Goal: Information Seeking & Learning: Learn about a topic

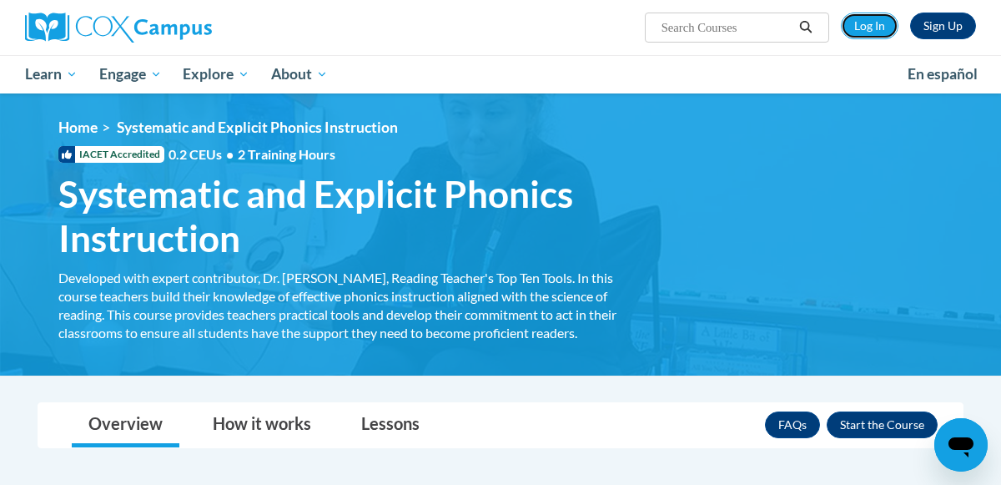
click at [879, 19] on link "Log In" at bounding box center [870, 26] width 58 height 27
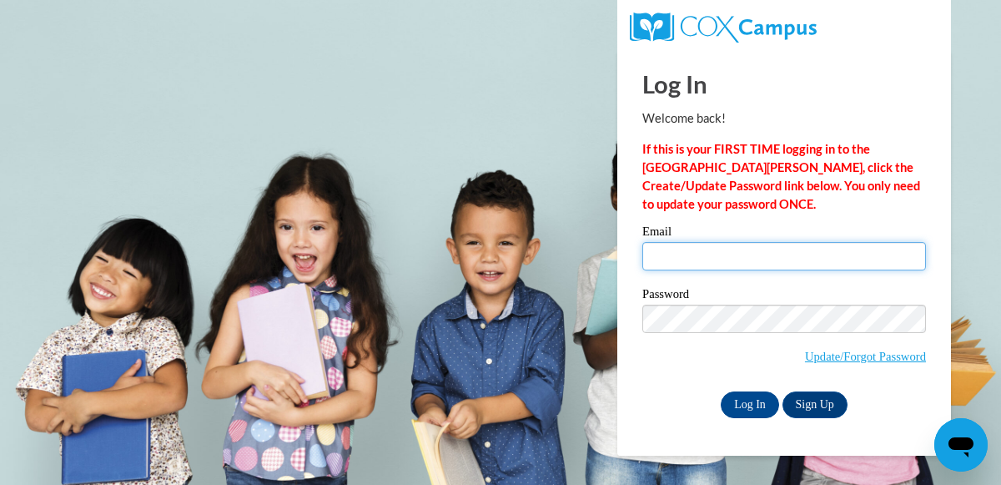
click at [666, 249] on input "Email" at bounding box center [784, 256] width 284 height 28
type input "samantha_romero@sumnersd.org"
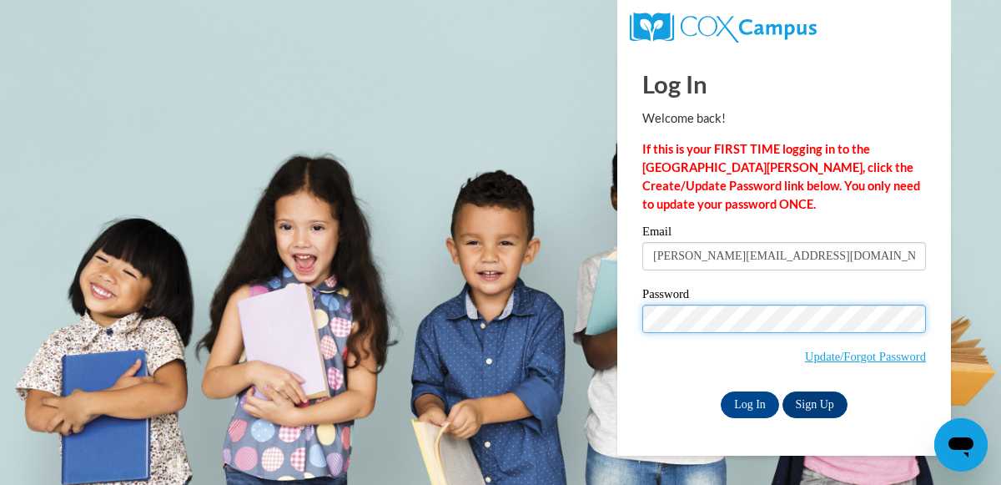
click at [721, 391] on input "Log In" at bounding box center [750, 404] width 58 height 27
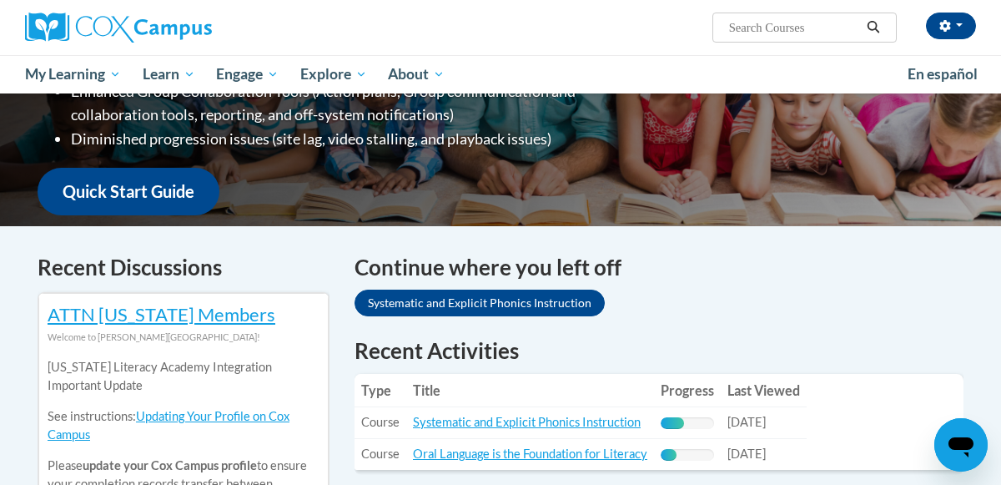
scroll to position [362, 0]
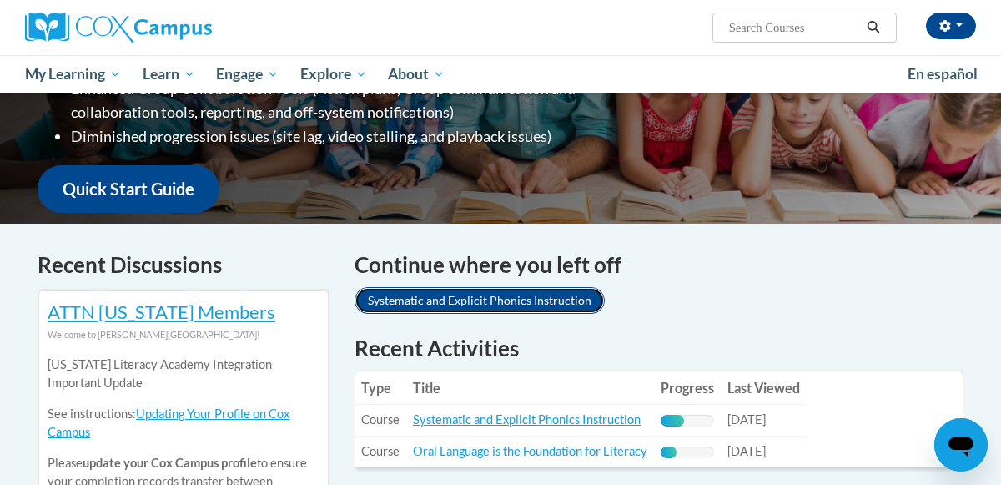
click at [571, 294] on link "Systematic and Explicit Phonics Instruction" at bounding box center [480, 300] width 250 height 27
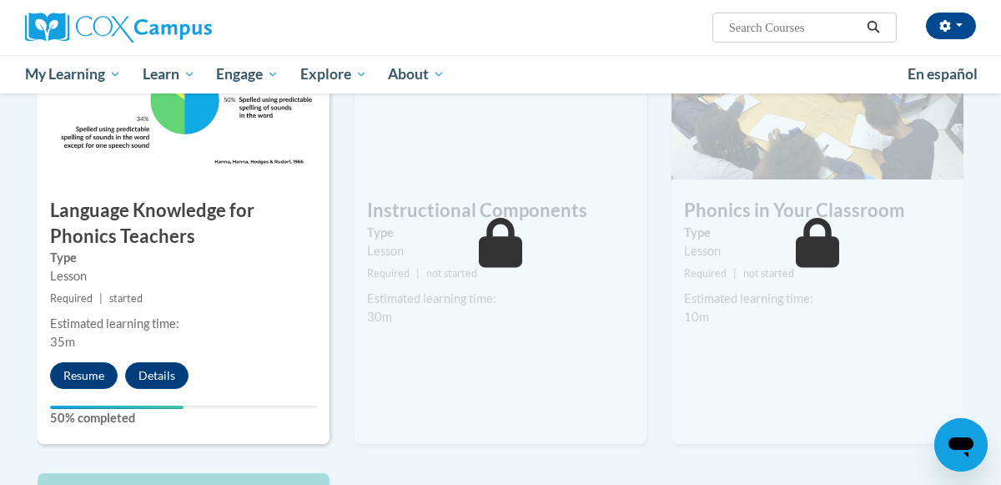
scroll to position [902, 0]
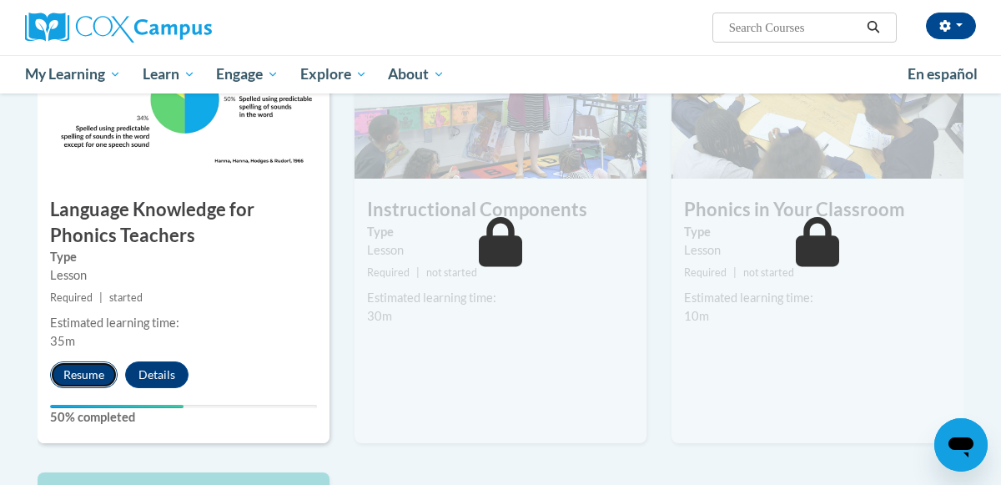
click at [70, 371] on button "Resume" at bounding box center [84, 374] width 68 height 27
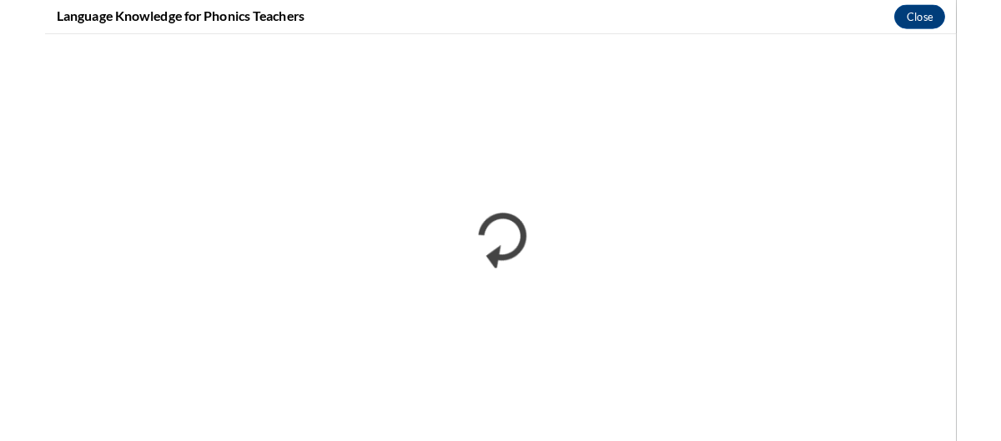
scroll to position [0, 0]
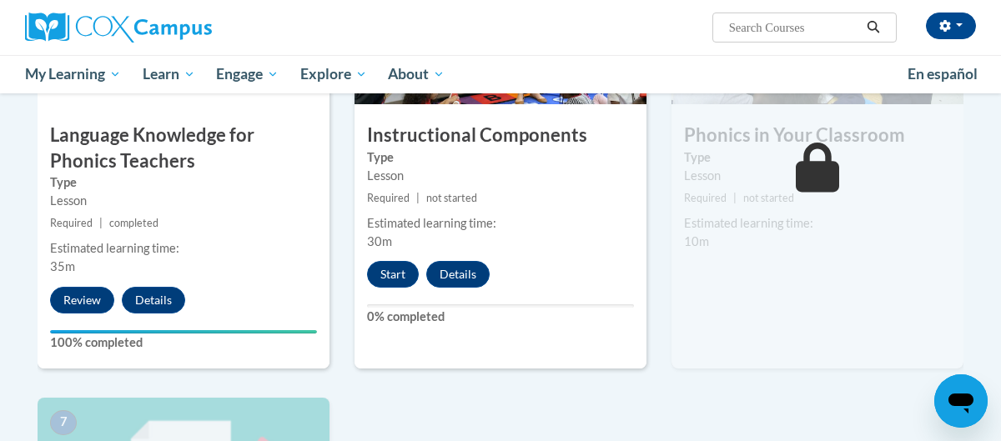
scroll to position [976, 0]
click at [398, 275] on button "Start" at bounding box center [393, 274] width 52 height 27
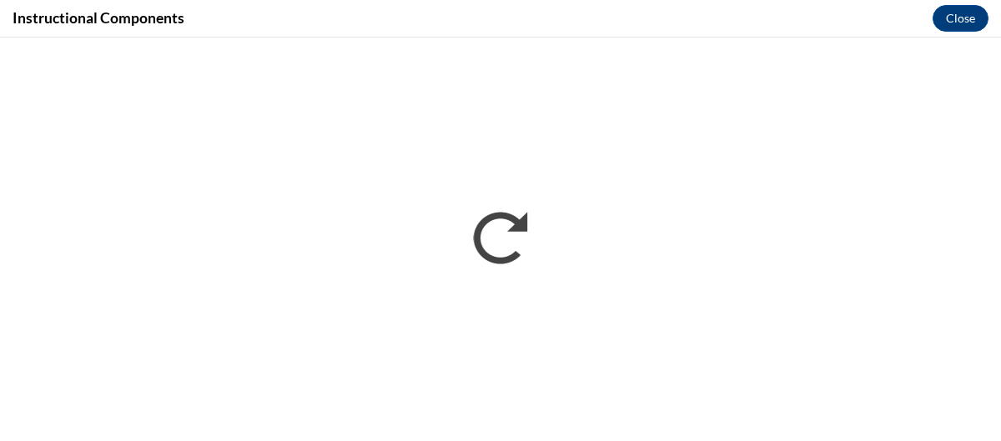
scroll to position [0, 0]
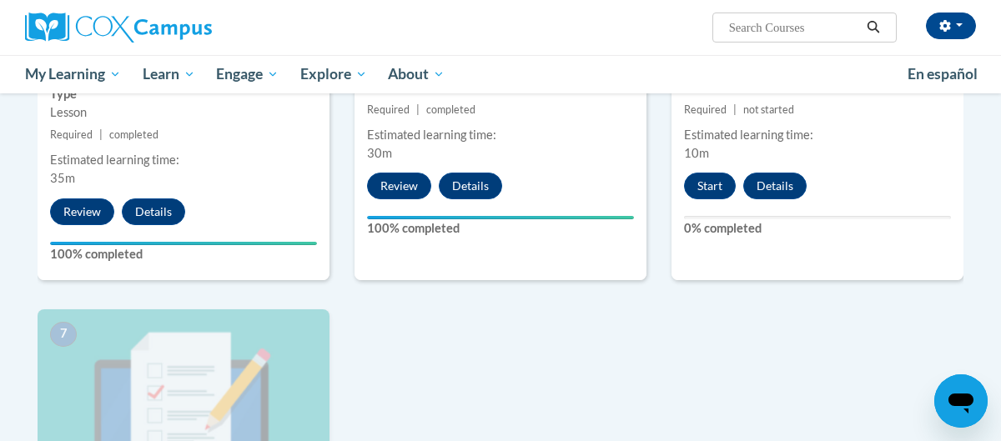
scroll to position [1083, 0]
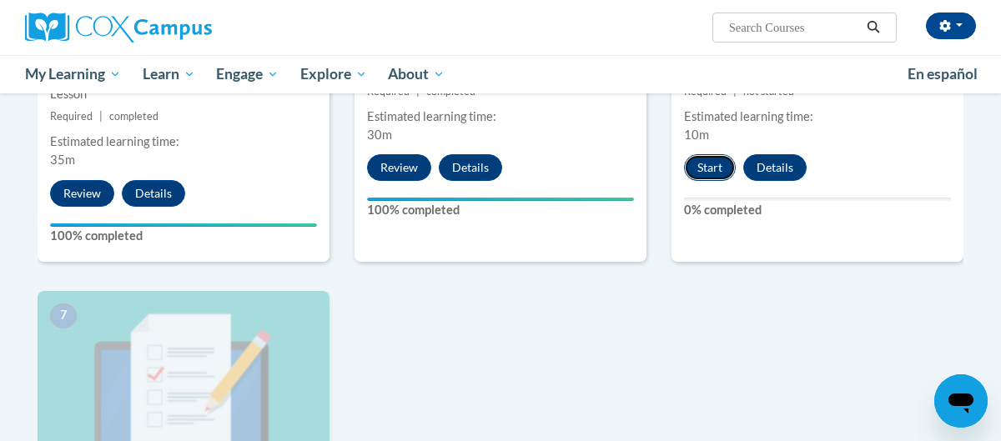
click at [697, 161] on button "Start" at bounding box center [710, 167] width 52 height 27
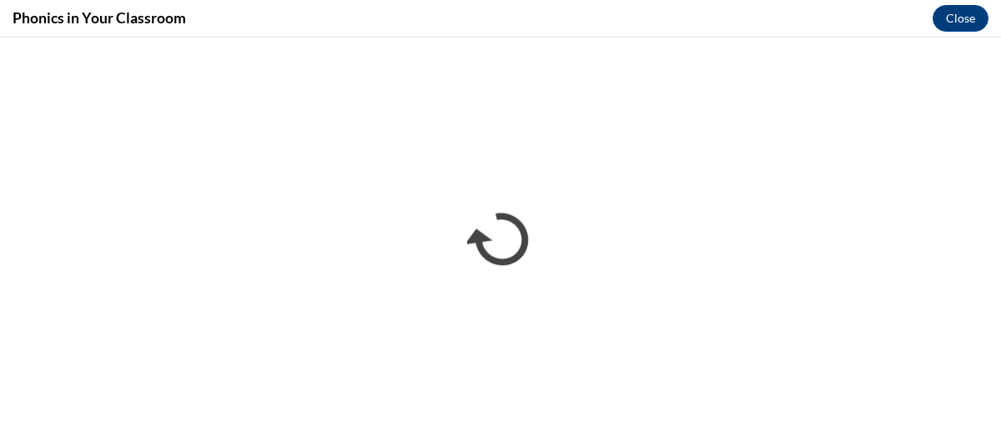
scroll to position [0, 0]
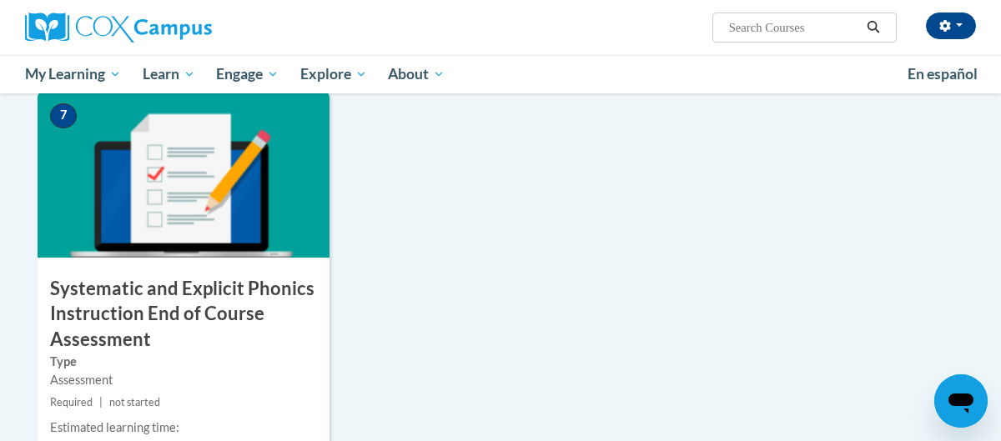
scroll to position [1284, 0]
click at [169, 238] on img at bounding box center [184, 173] width 292 height 167
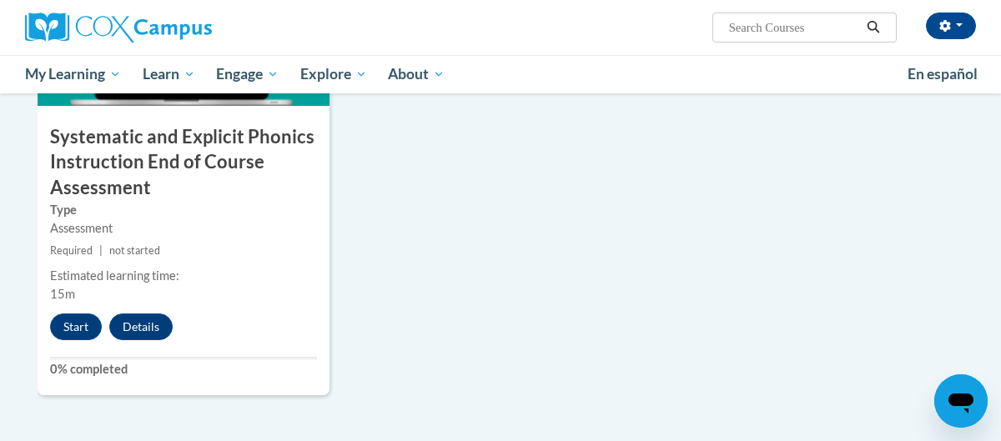
scroll to position [1433, 0]
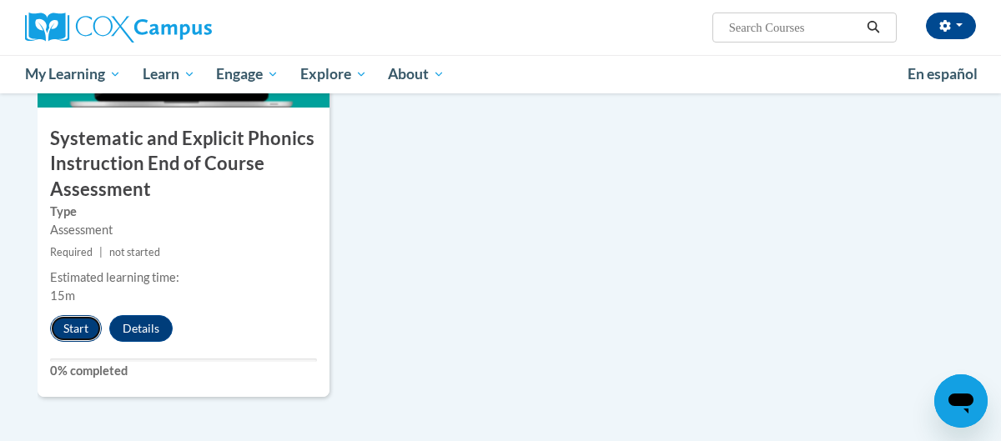
click at [81, 332] on button "Start" at bounding box center [76, 328] width 52 height 27
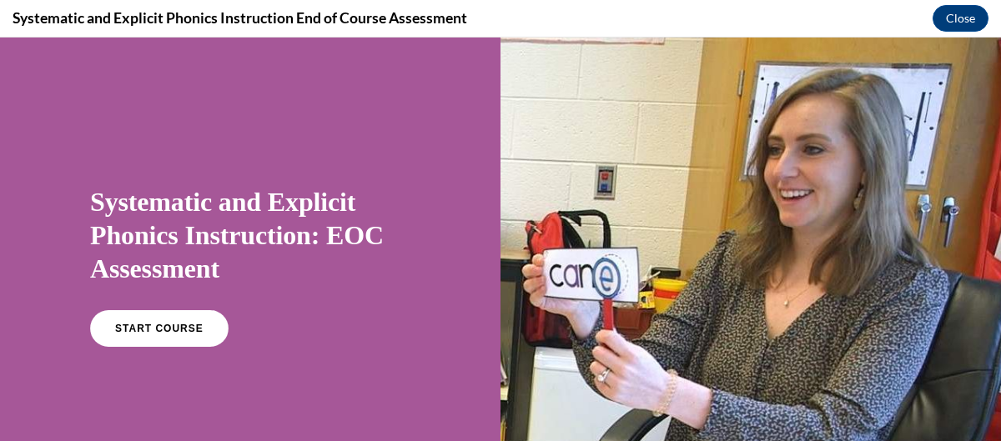
scroll to position [0, 0]
click at [150, 329] on span "START COURSE" at bounding box center [159, 329] width 93 height 13
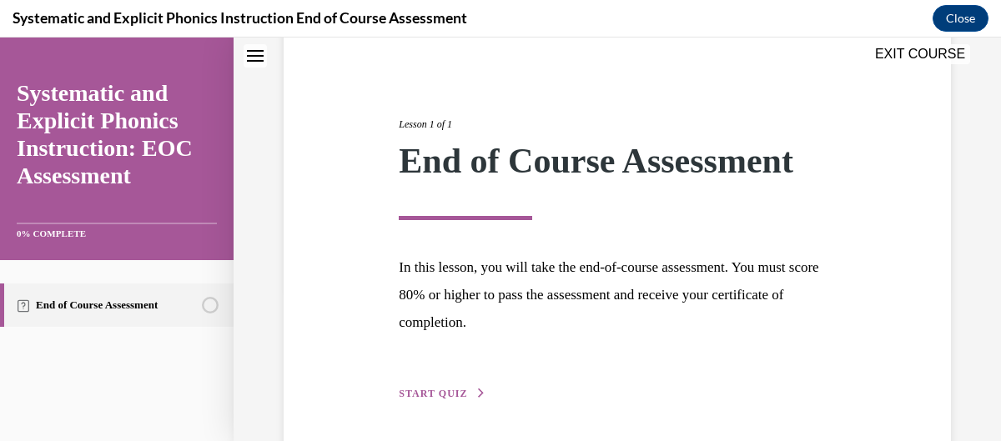
scroll to position [214, 0]
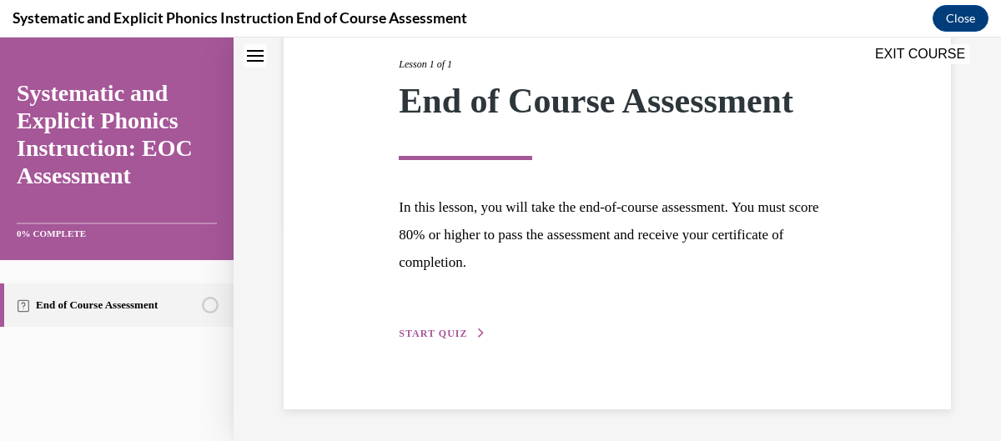
click at [463, 321] on div "Lesson 1 of 1 End of Course Assessment In this lesson, you will take the end-of…" at bounding box center [616, 180] width 461 height 325
click at [459, 328] on span "START QUIZ" at bounding box center [433, 334] width 68 height 12
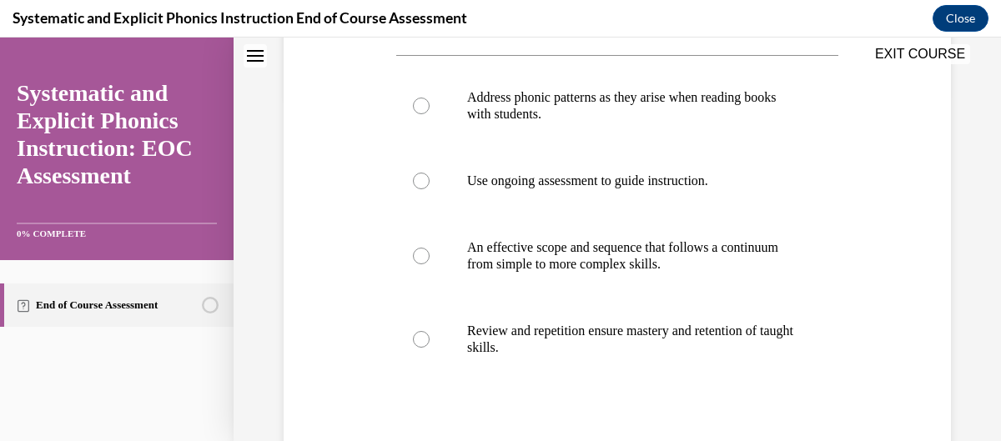
scroll to position [349, 0]
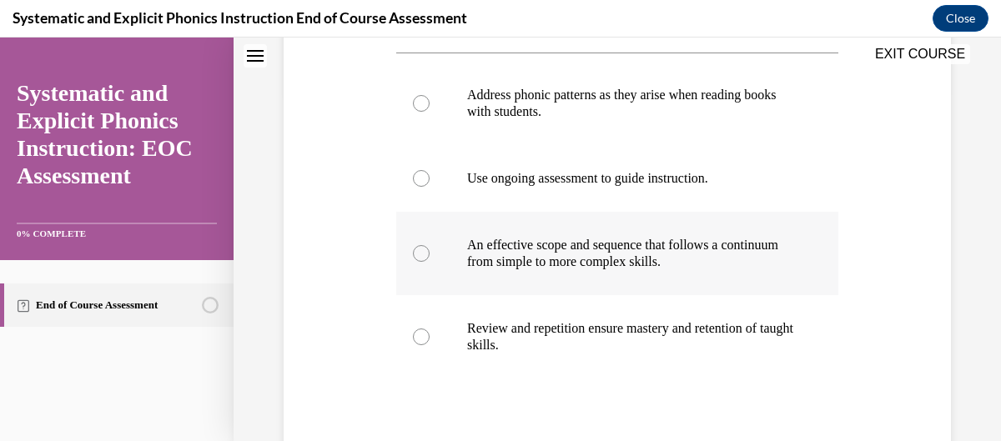
click at [412, 234] on div at bounding box center [617, 253] width 442 height 83
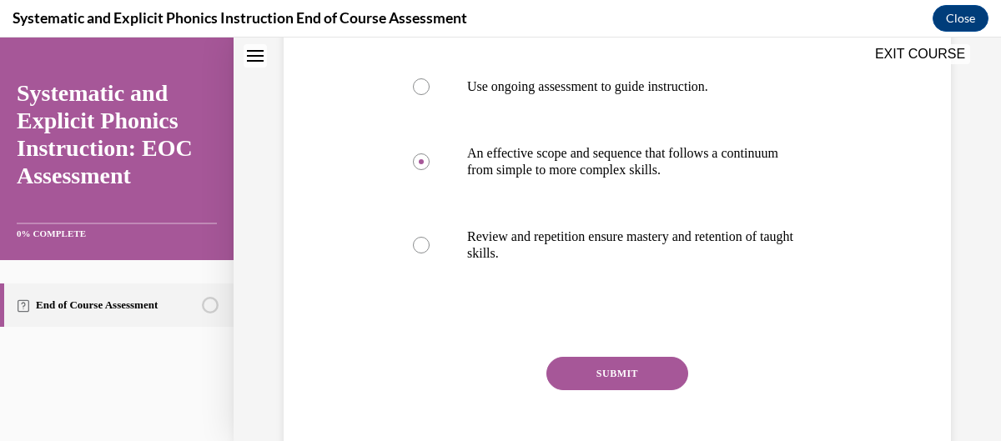
scroll to position [442, 0]
click at [627, 362] on button "SUBMIT" at bounding box center [617, 371] width 142 height 33
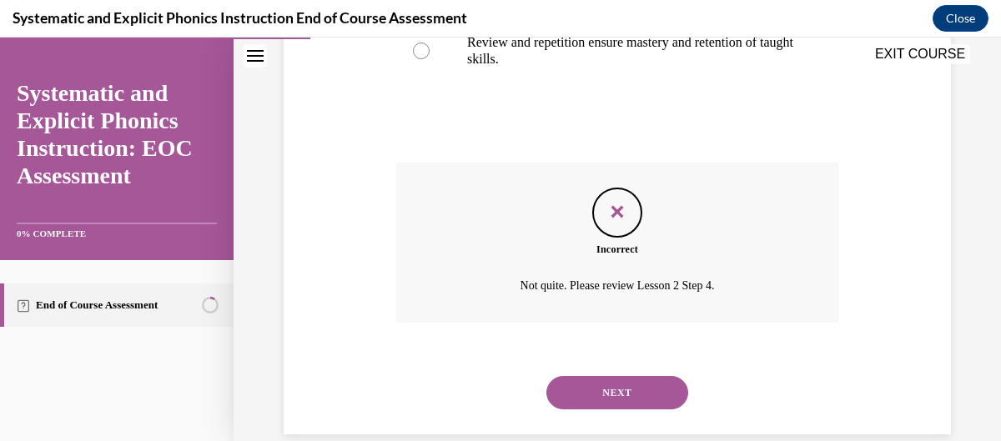
scroll to position [660, 0]
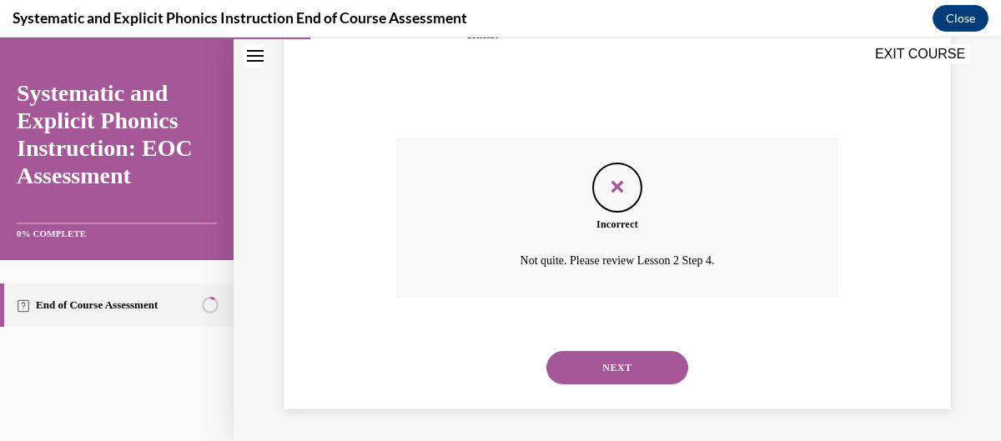
click at [627, 362] on button "NEXT" at bounding box center [617, 367] width 142 height 33
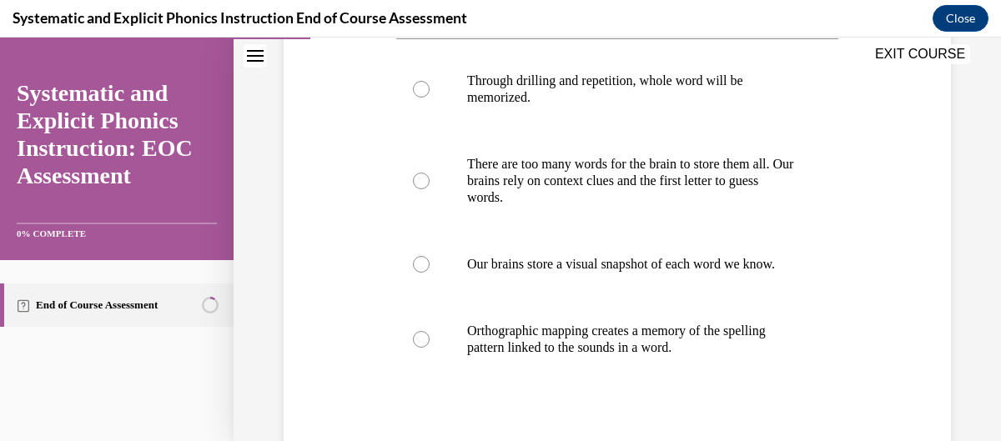
scroll to position [330, 0]
click at [714, 355] on p "Orthographic mapping creates a memory of the spelling pattern linked to the sou…" at bounding box center [632, 338] width 330 height 33
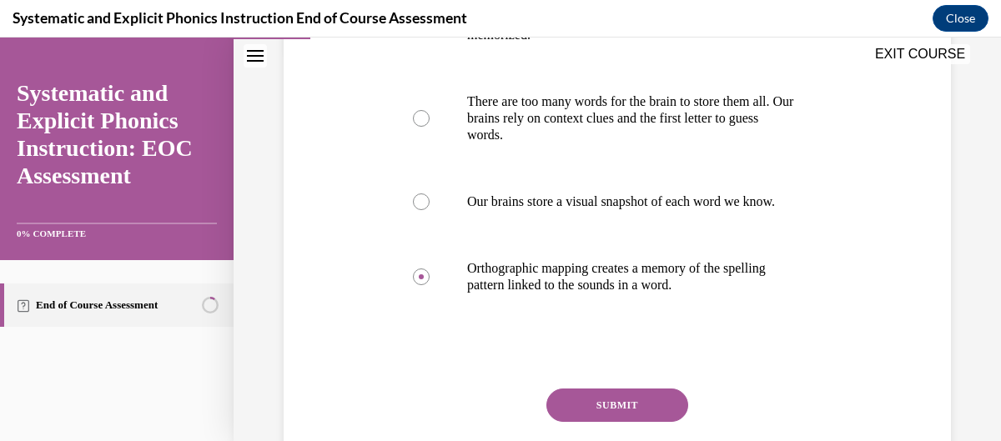
click at [659, 416] on button "SUBMIT" at bounding box center [617, 405] width 142 height 33
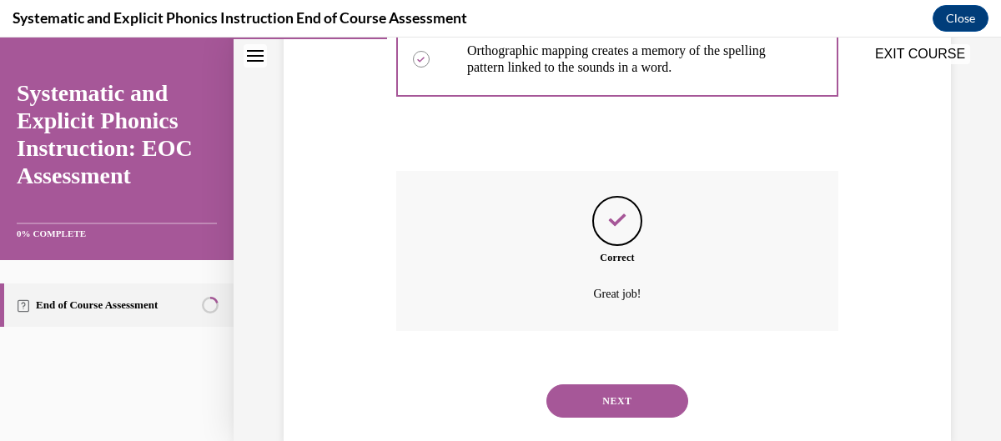
scroll to position [660, 0]
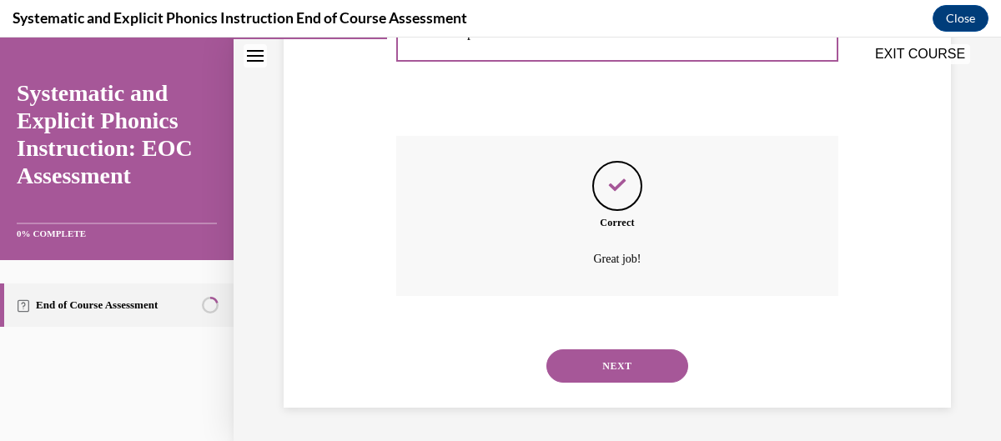
click at [613, 373] on button "NEXT" at bounding box center [617, 366] width 142 height 33
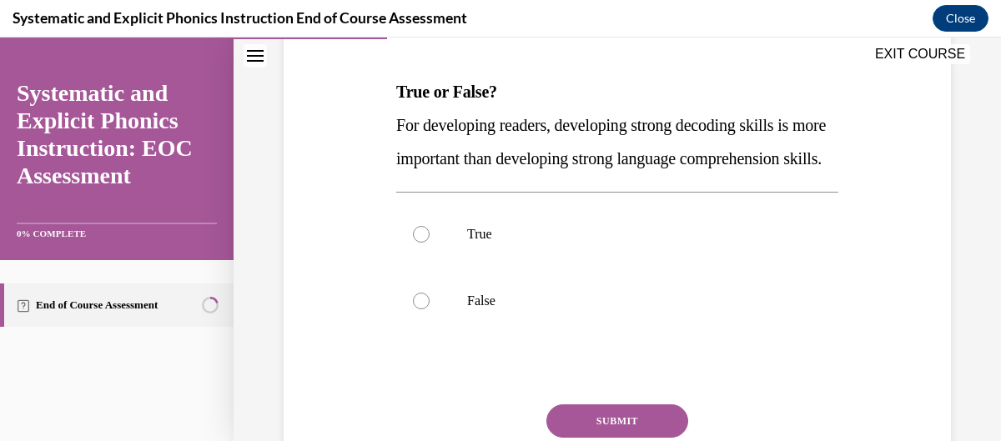
scroll to position [244, 0]
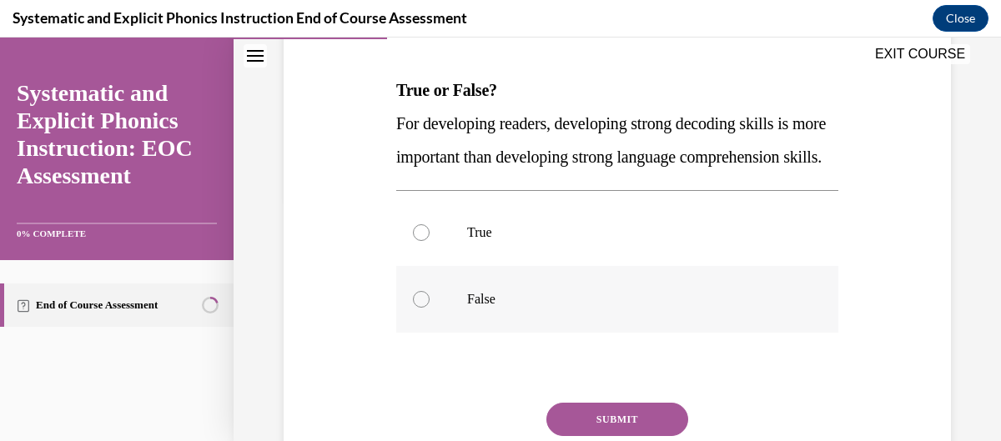
click at [518, 333] on div at bounding box center [617, 299] width 442 height 67
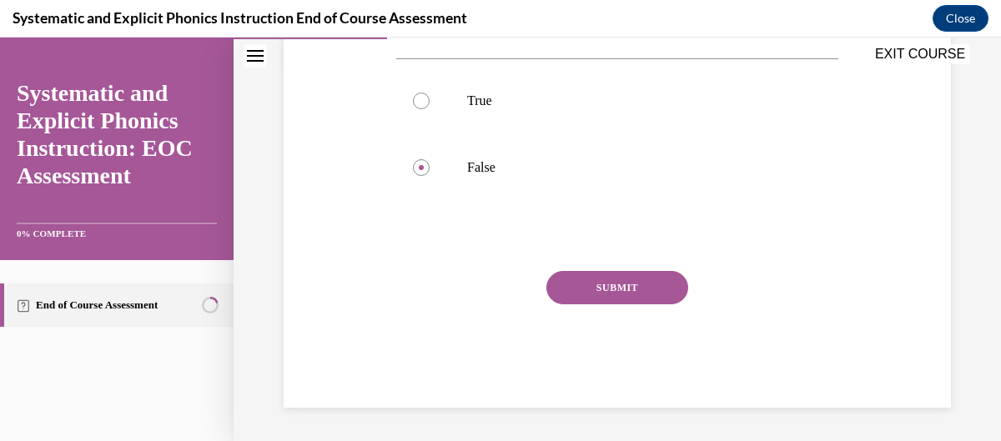
click at [654, 284] on button "SUBMIT" at bounding box center [617, 287] width 142 height 33
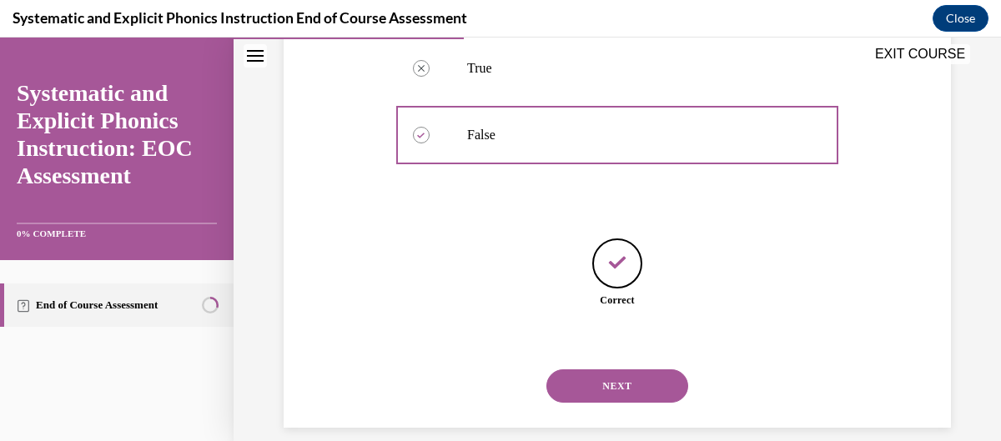
scroll to position [461, 0]
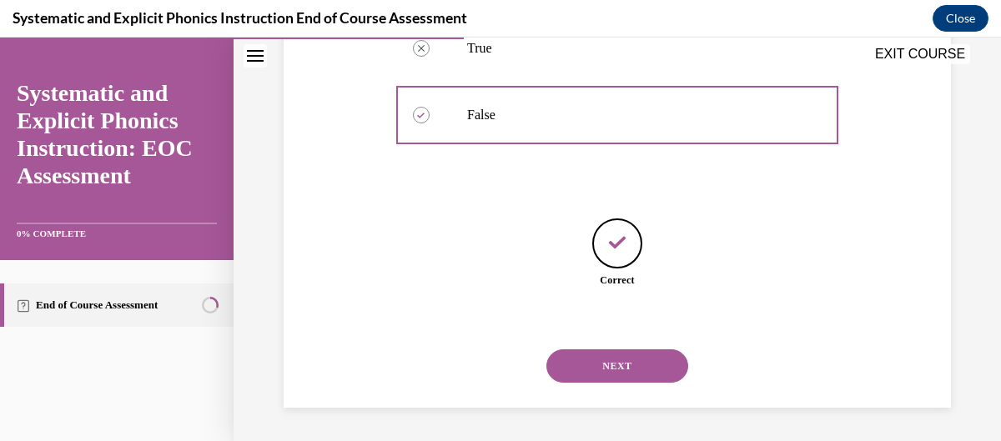
click at [613, 359] on button "NEXT" at bounding box center [617, 366] width 142 height 33
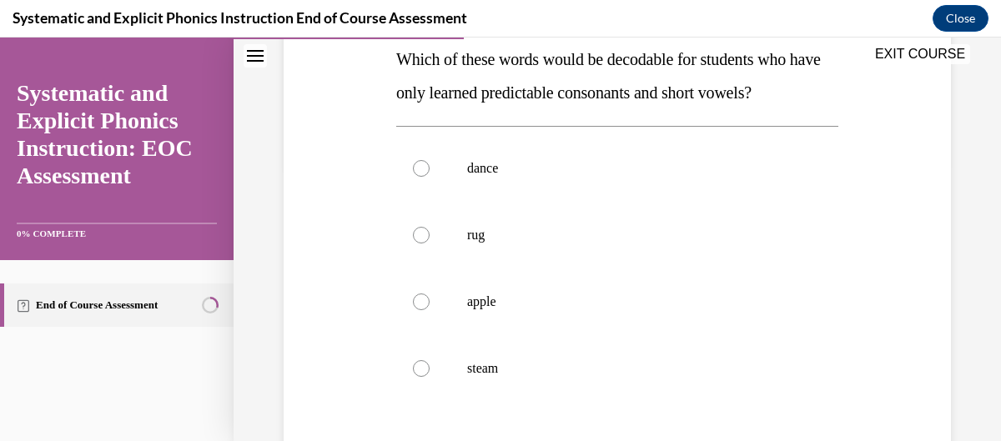
scroll to position [276, 0]
click at [708, 239] on p "rug" at bounding box center [632, 234] width 330 height 17
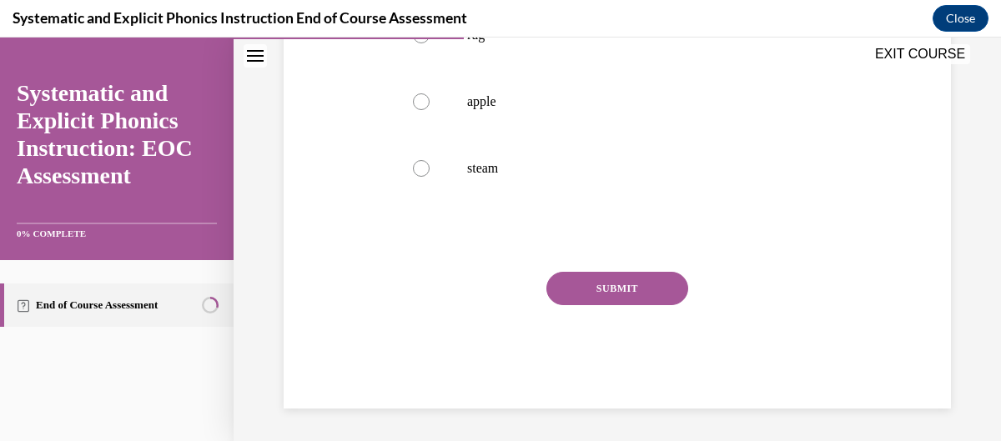
click at [617, 276] on button "SUBMIT" at bounding box center [617, 288] width 142 height 33
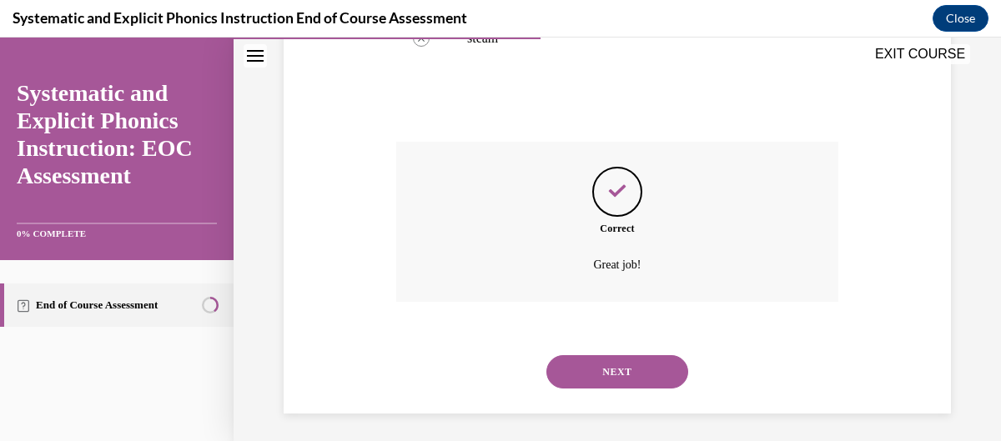
scroll to position [610, 0]
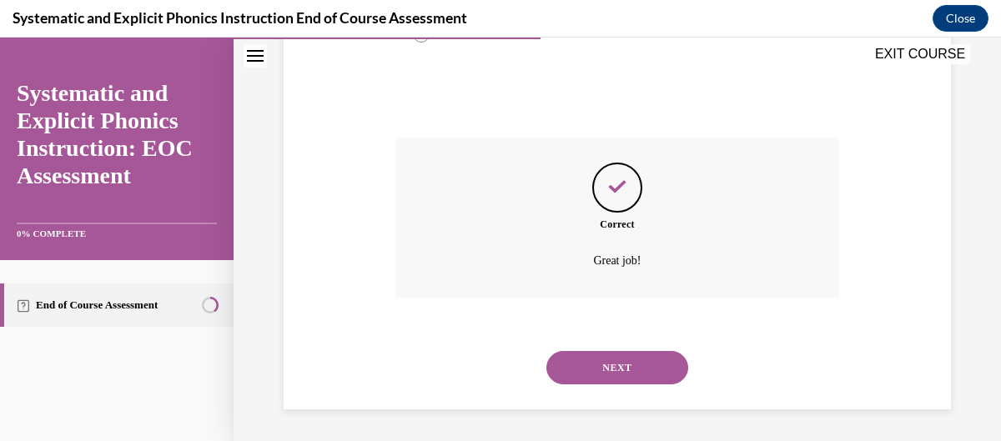
click at [614, 351] on button "NEXT" at bounding box center [617, 367] width 142 height 33
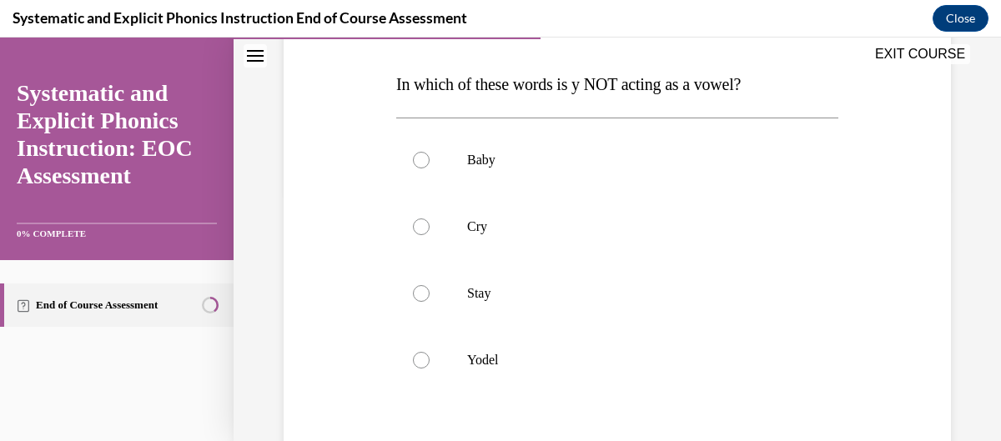
scroll to position [253, 0]
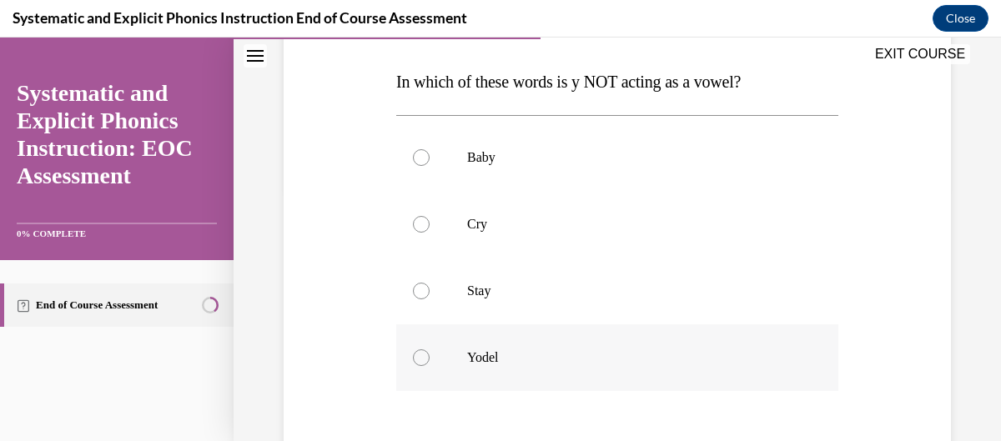
click at [466, 369] on div at bounding box center [617, 358] width 442 height 67
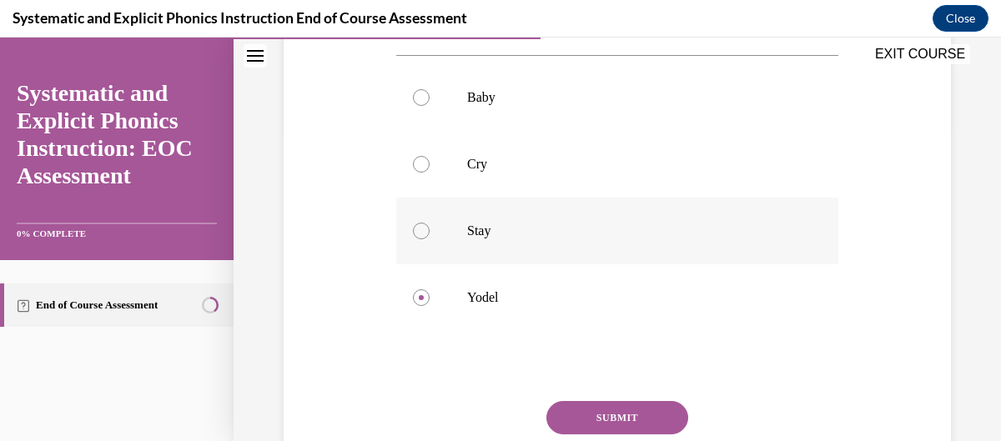
scroll to position [335, 0]
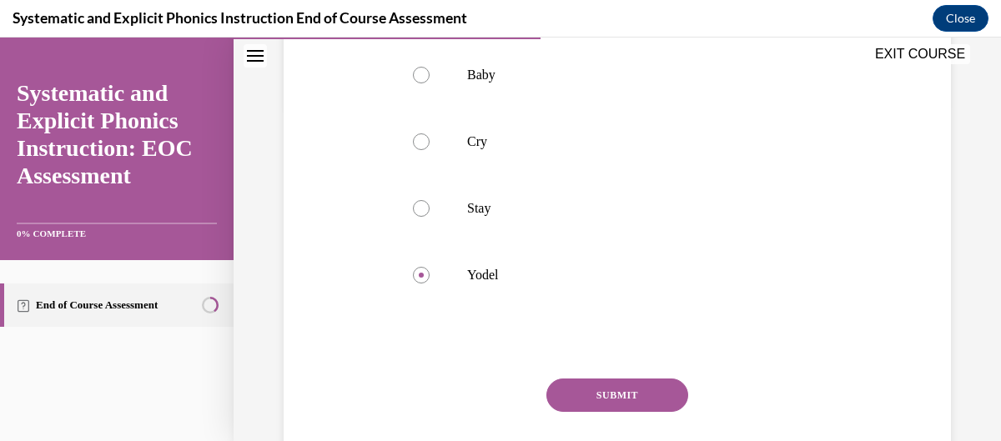
click at [644, 384] on button "SUBMIT" at bounding box center [617, 395] width 142 height 33
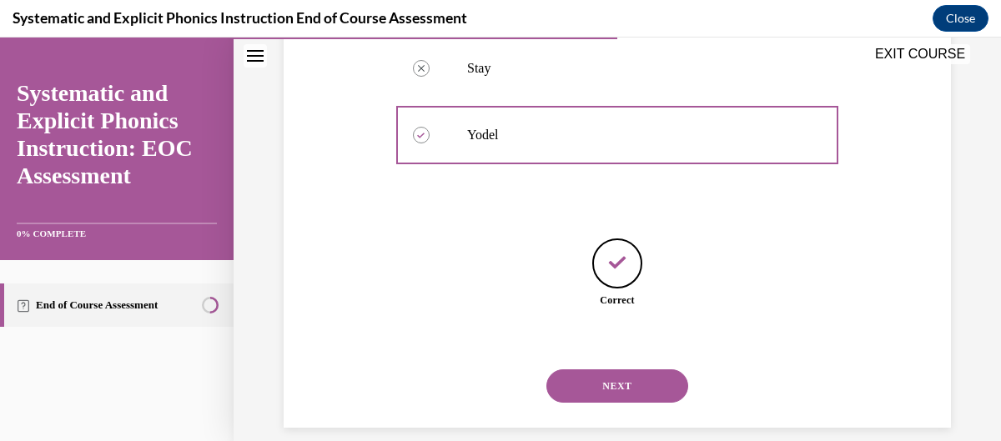
scroll to position [495, 0]
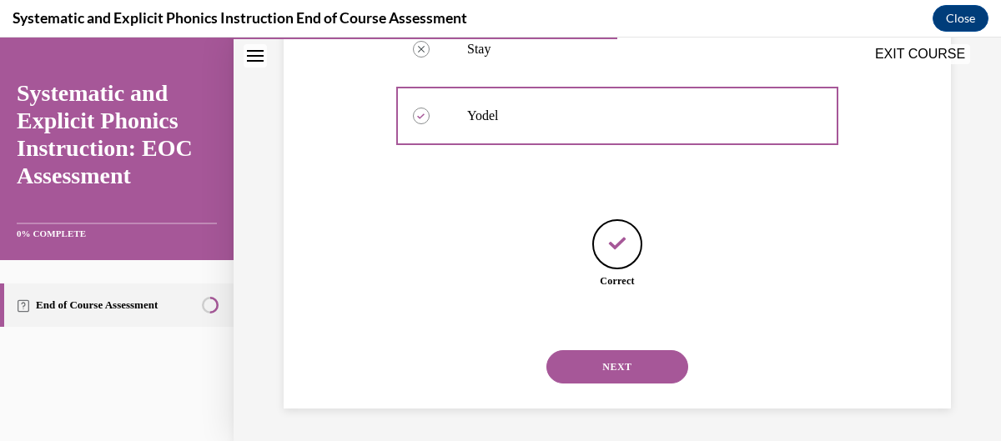
click at [644, 384] on div "NEXT" at bounding box center [617, 367] width 442 height 67
click at [630, 370] on button "NEXT" at bounding box center [617, 366] width 142 height 33
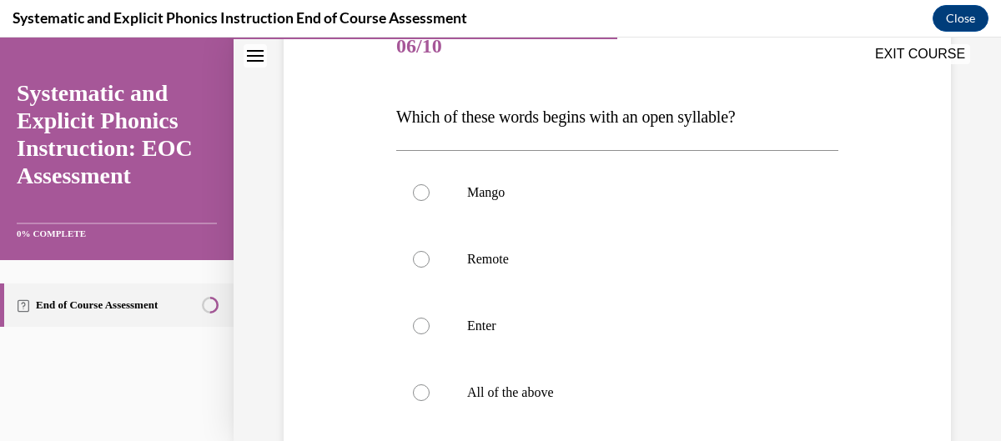
scroll to position [221, 0]
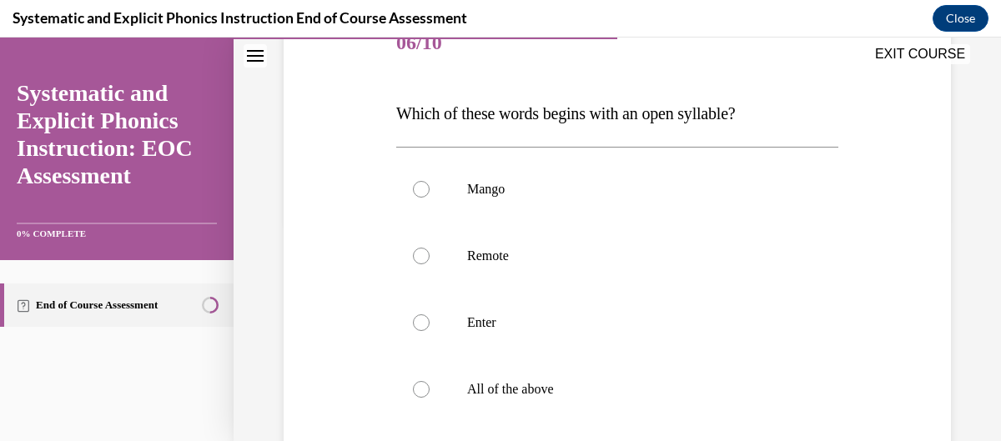
click at [652, 272] on div at bounding box center [617, 256] width 442 height 67
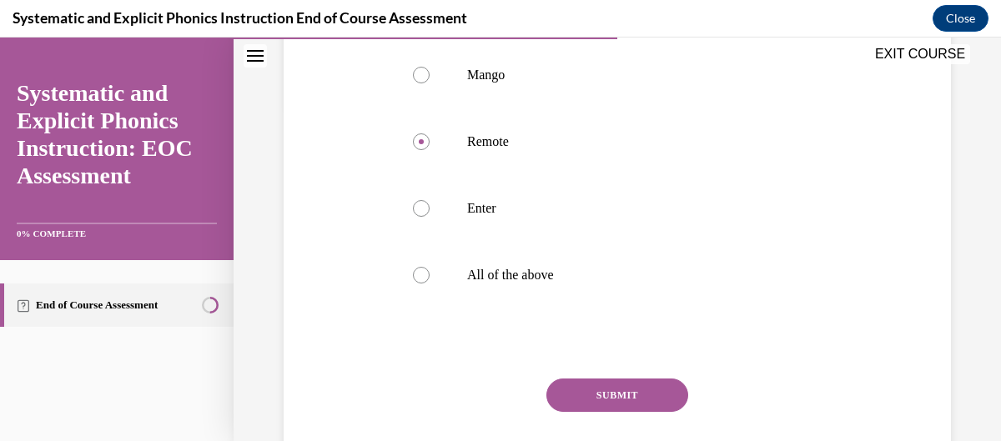
scroll to position [345, 0]
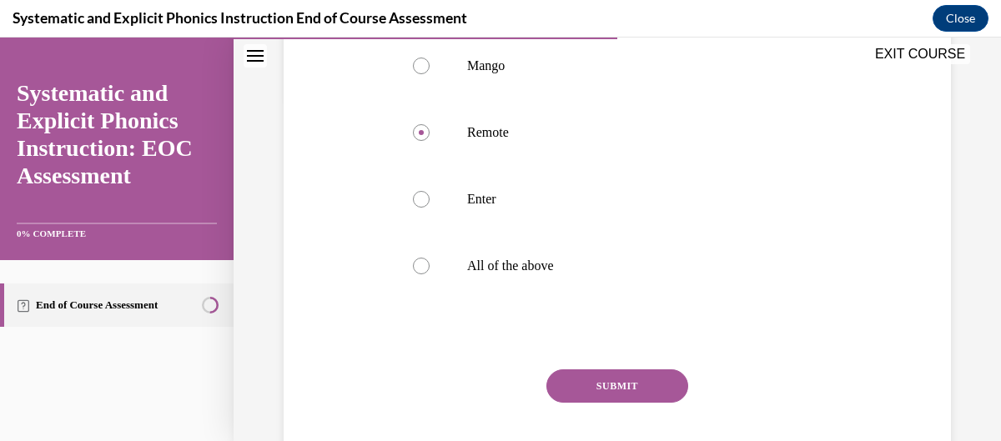
click at [627, 373] on button "SUBMIT" at bounding box center [617, 386] width 142 height 33
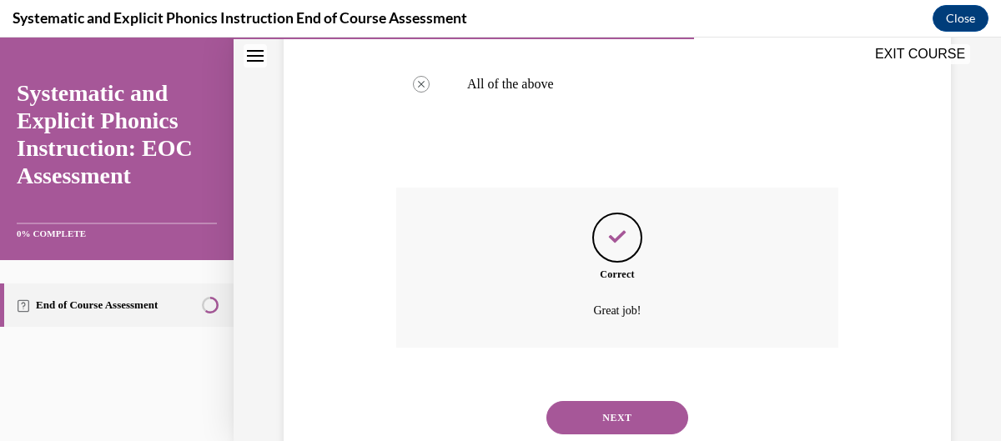
scroll to position [576, 0]
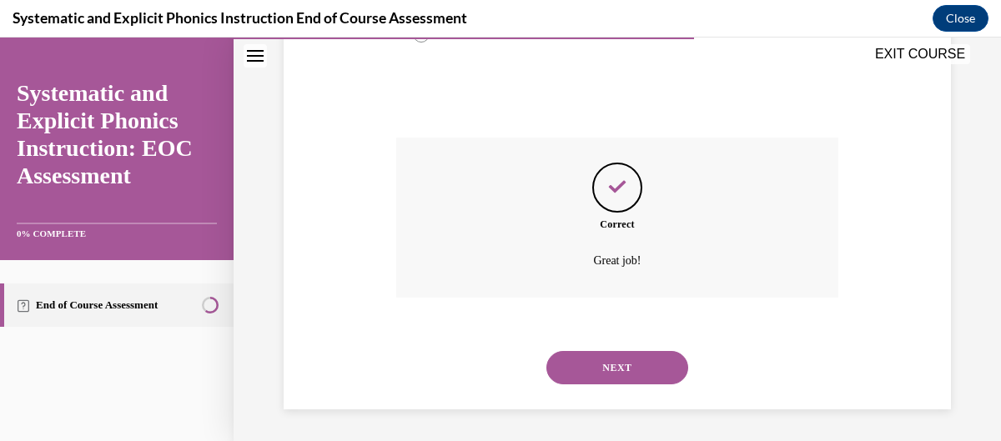
click at [627, 373] on button "NEXT" at bounding box center [617, 367] width 142 height 33
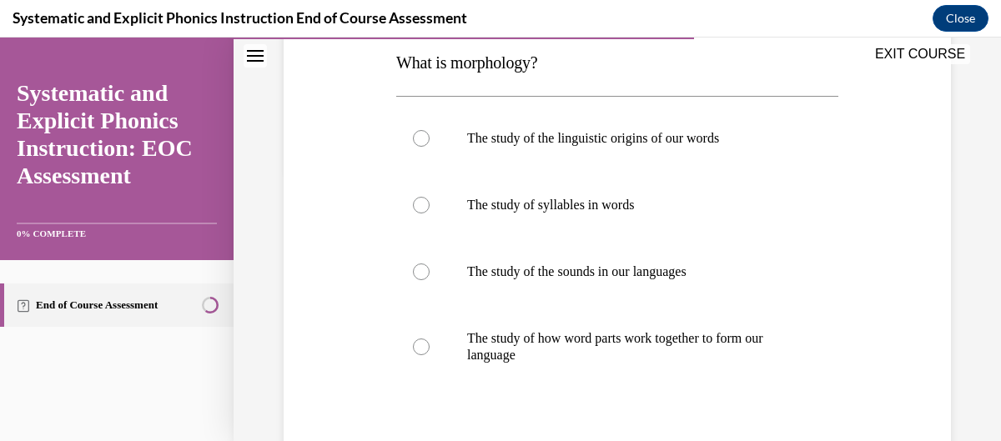
scroll to position [278, 0]
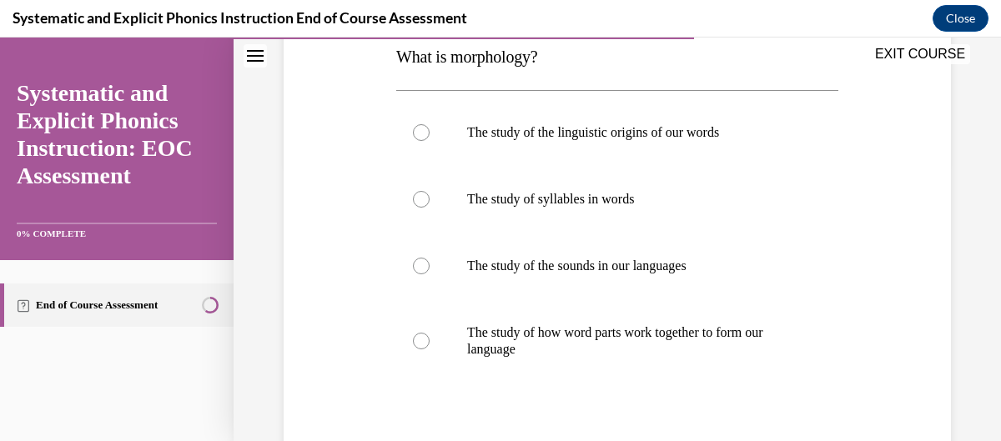
click at [627, 373] on div at bounding box center [617, 340] width 442 height 83
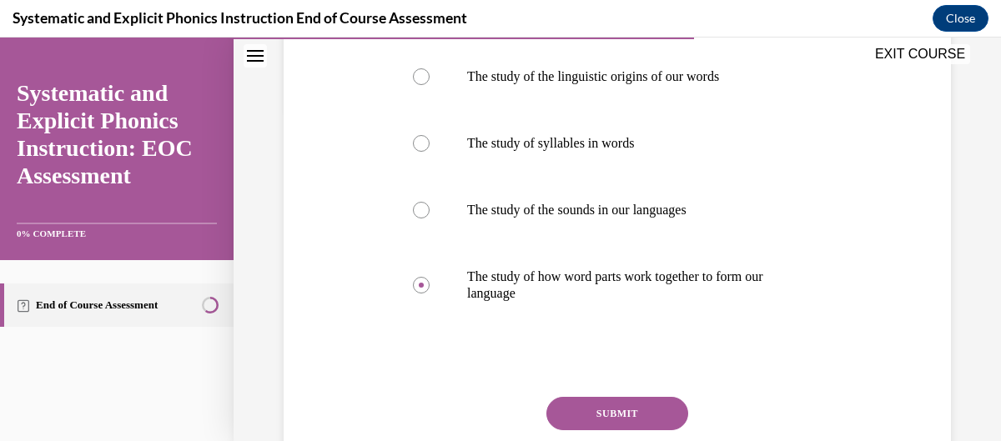
scroll to position [338, 0]
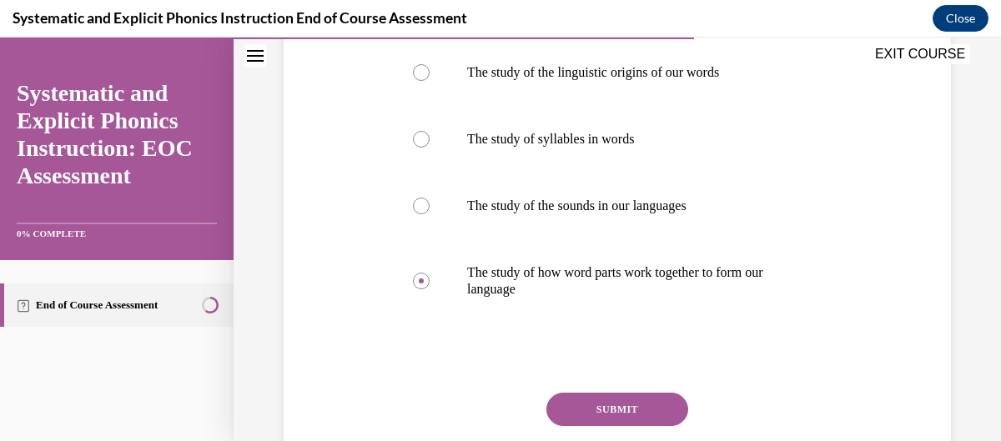
click at [594, 410] on button "SUBMIT" at bounding box center [617, 409] width 142 height 33
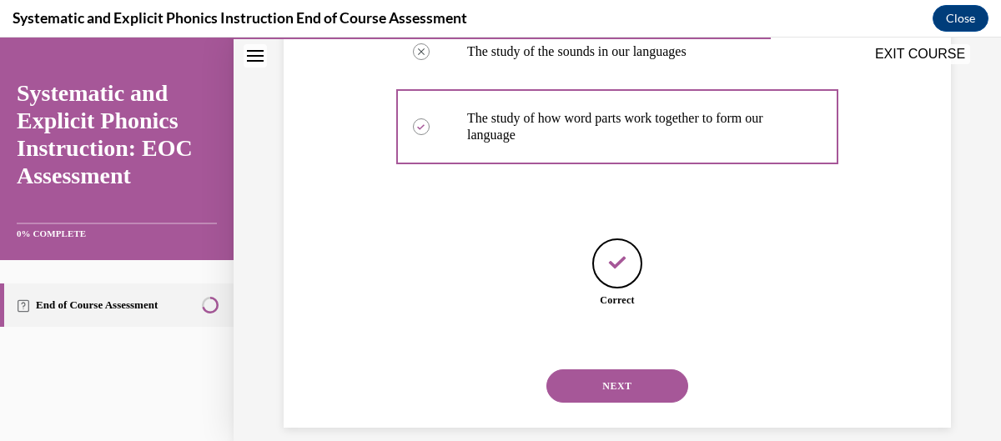
scroll to position [511, 0]
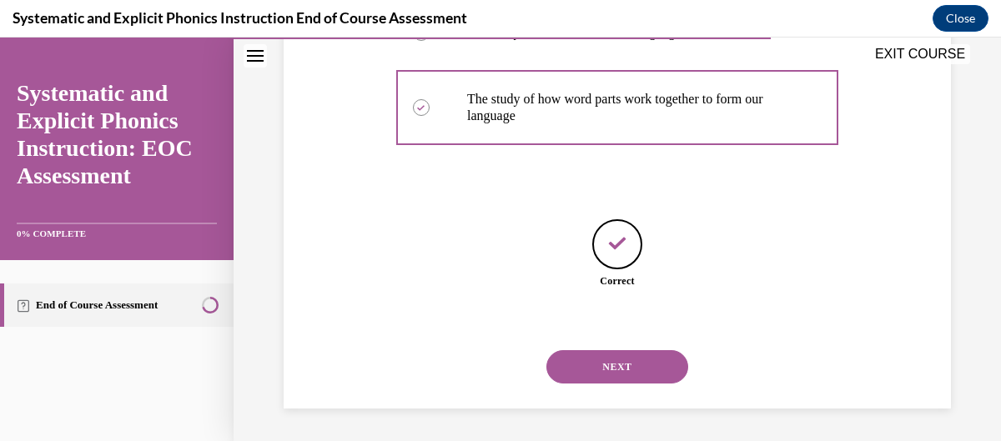
click at [611, 365] on button "NEXT" at bounding box center [617, 366] width 142 height 33
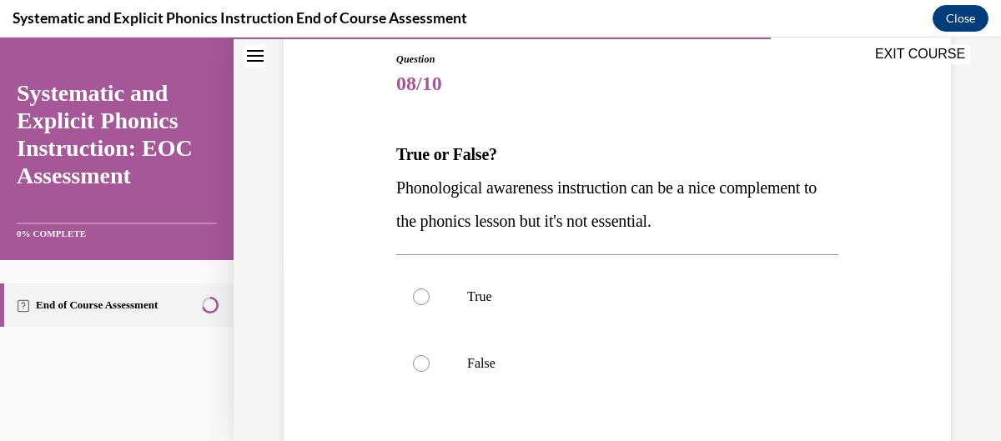
scroll to position [182, 0]
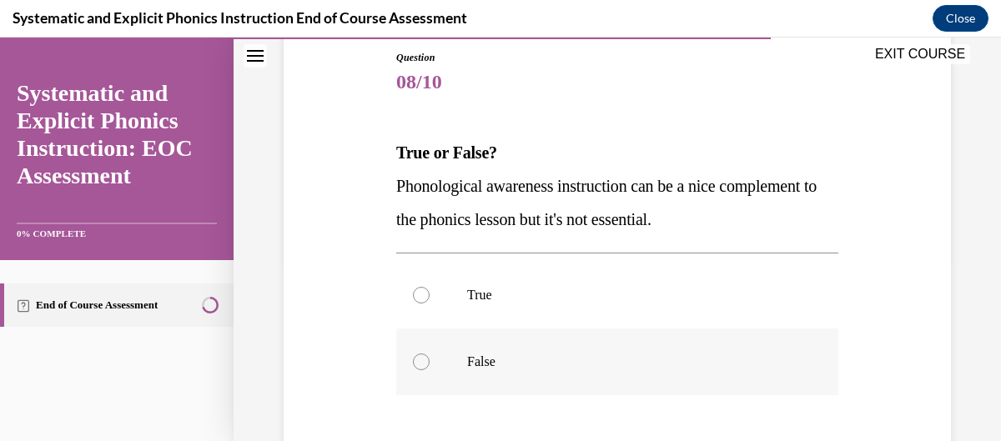
click at [501, 379] on div at bounding box center [617, 362] width 442 height 67
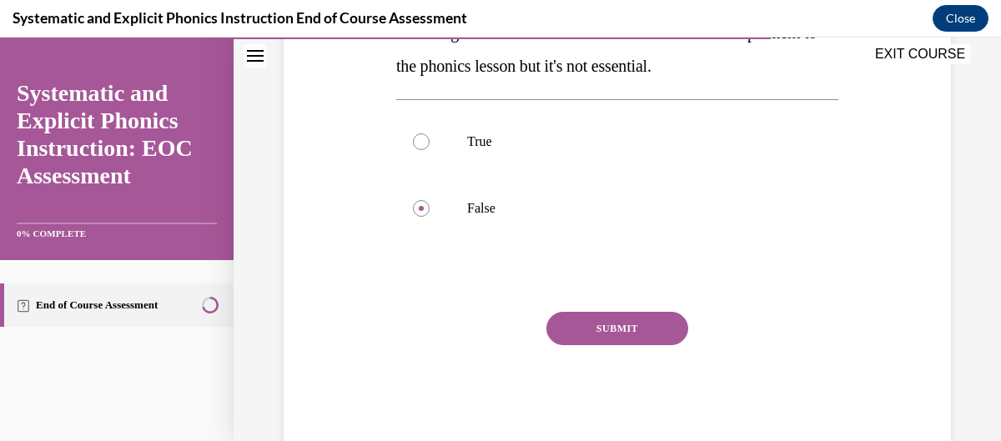
scroll to position [375, 0]
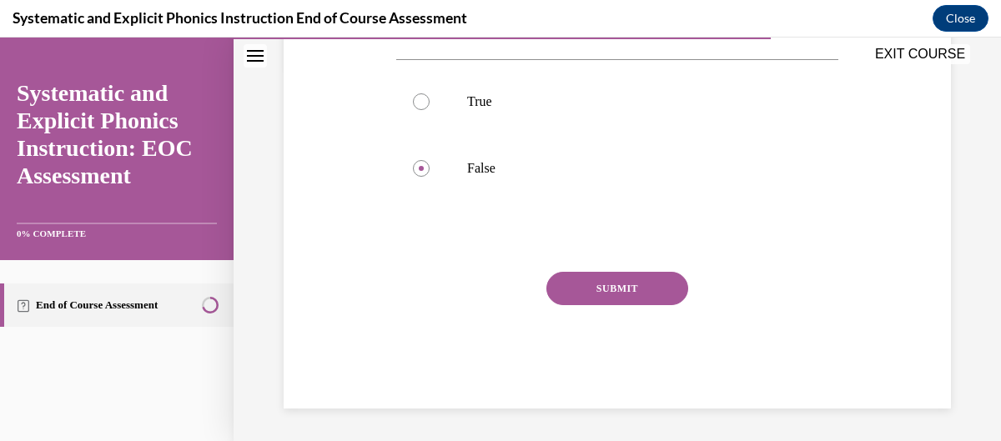
click at [589, 275] on button "SUBMIT" at bounding box center [617, 288] width 142 height 33
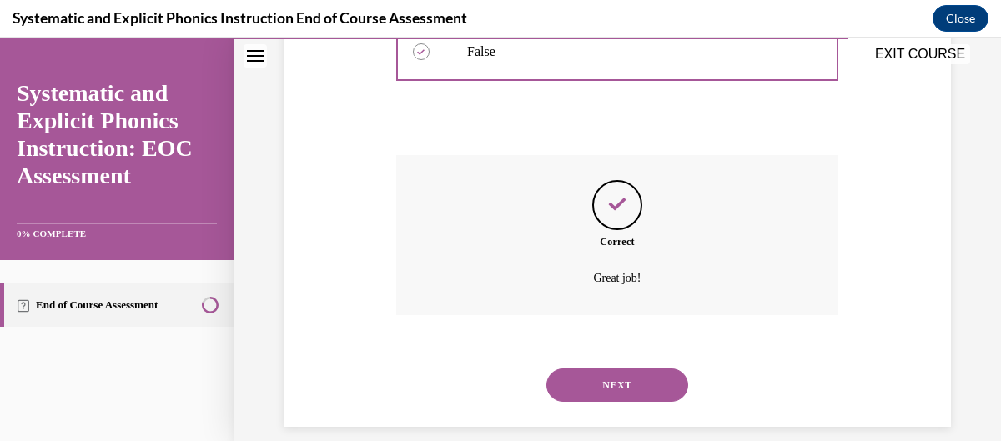
scroll to position [510, 0]
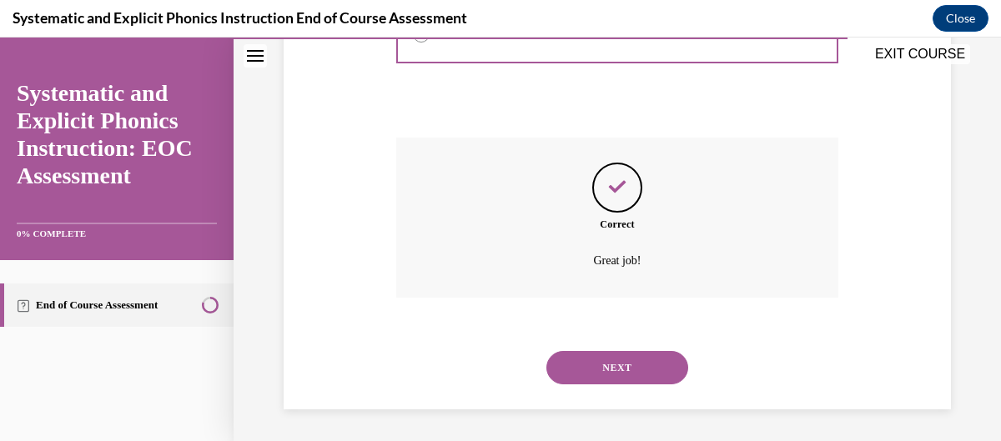
click at [631, 360] on button "NEXT" at bounding box center [617, 367] width 142 height 33
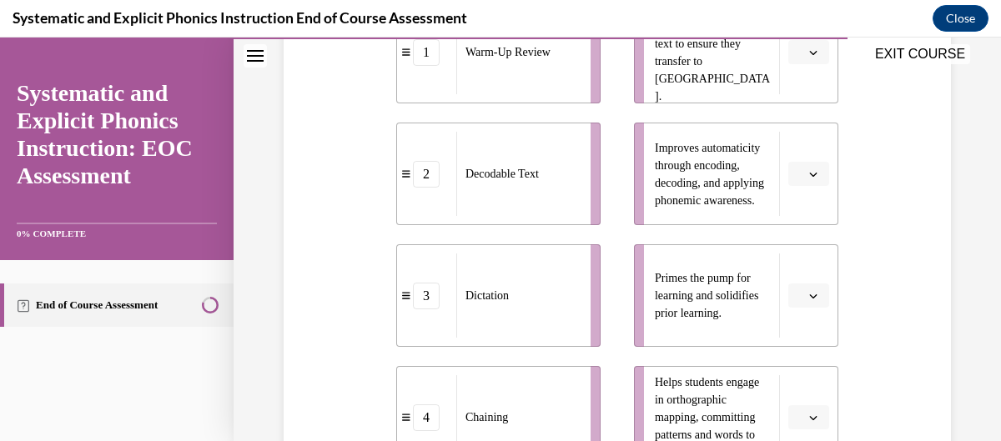
scroll to position [443, 0]
click at [813, 286] on button "button" at bounding box center [808, 295] width 41 height 25
click at [807, 168] on div "1" at bounding box center [807, 157] width 41 height 33
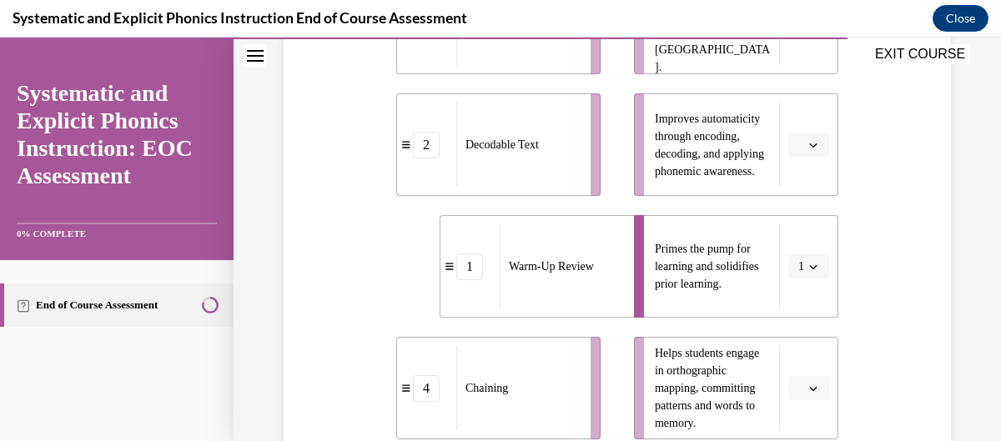
scroll to position [476, 0]
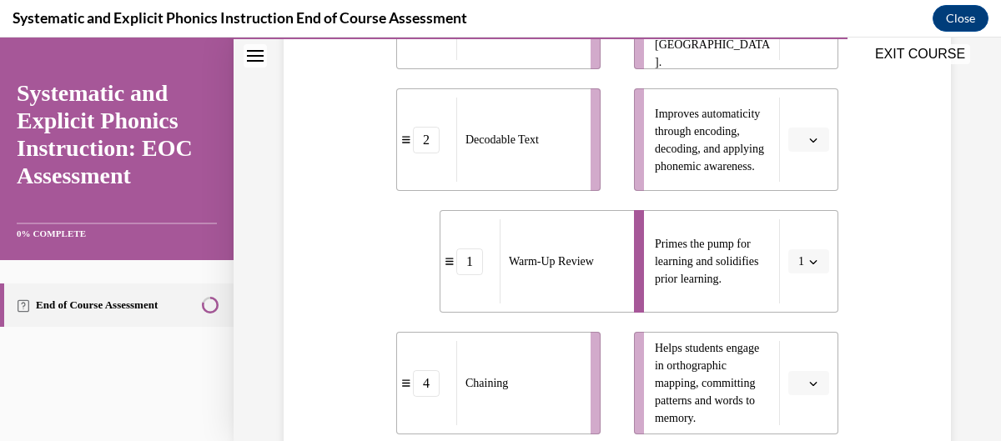
click at [824, 379] on button "button" at bounding box center [808, 383] width 41 height 25
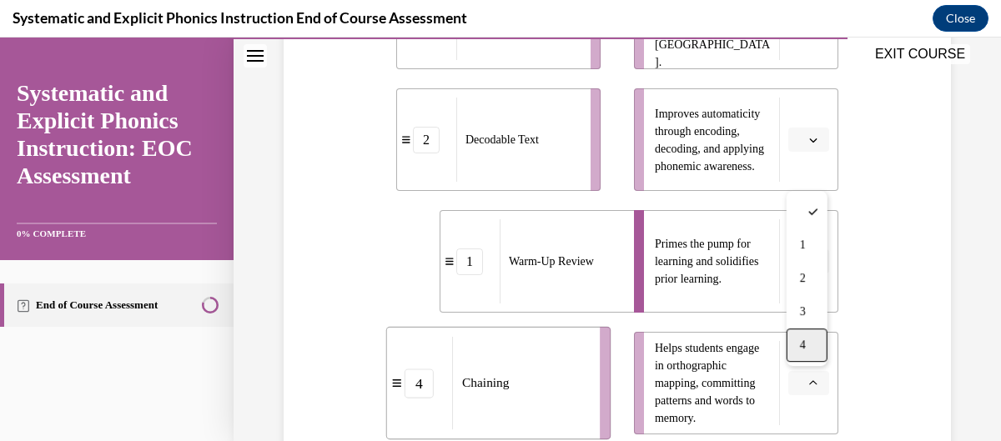
click at [814, 341] on div "4" at bounding box center [807, 345] width 41 height 33
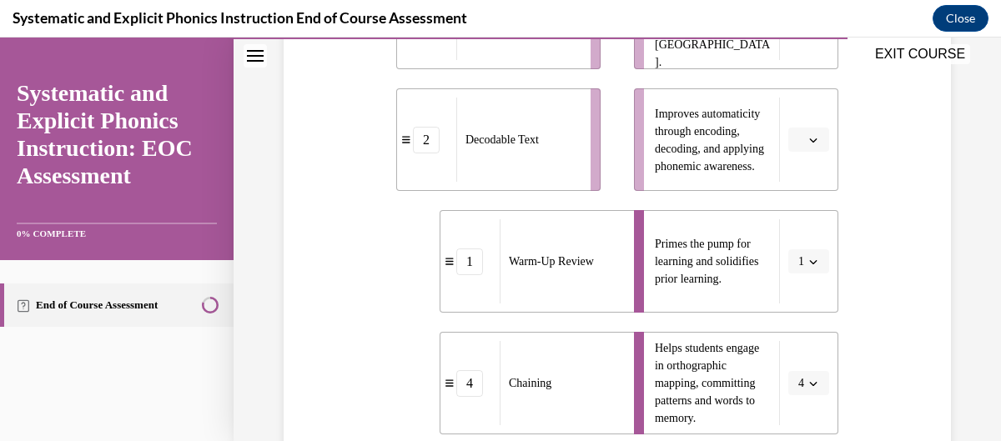
click at [795, 130] on button "button" at bounding box center [808, 140] width 41 height 25
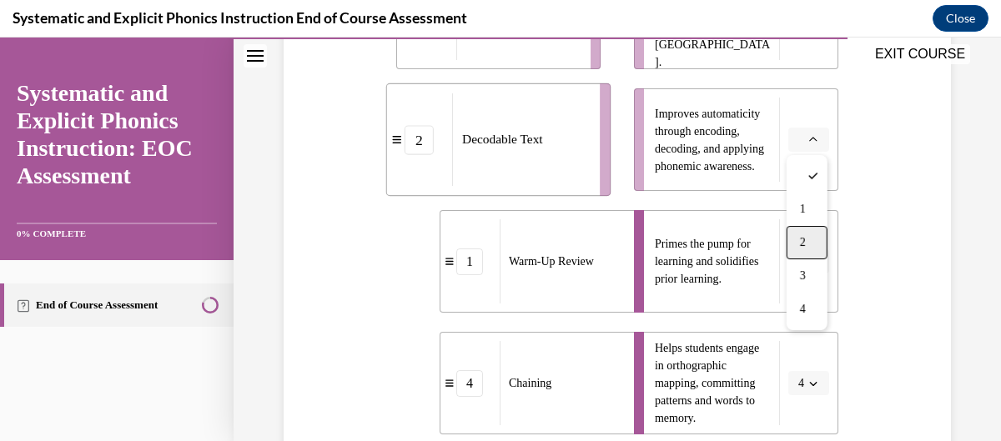
click at [795, 234] on div "2" at bounding box center [807, 242] width 41 height 33
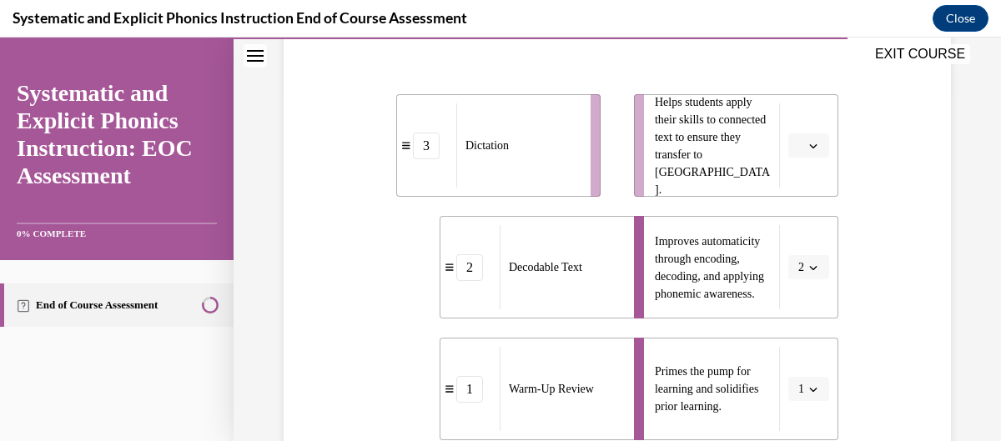
scroll to position [344, 0]
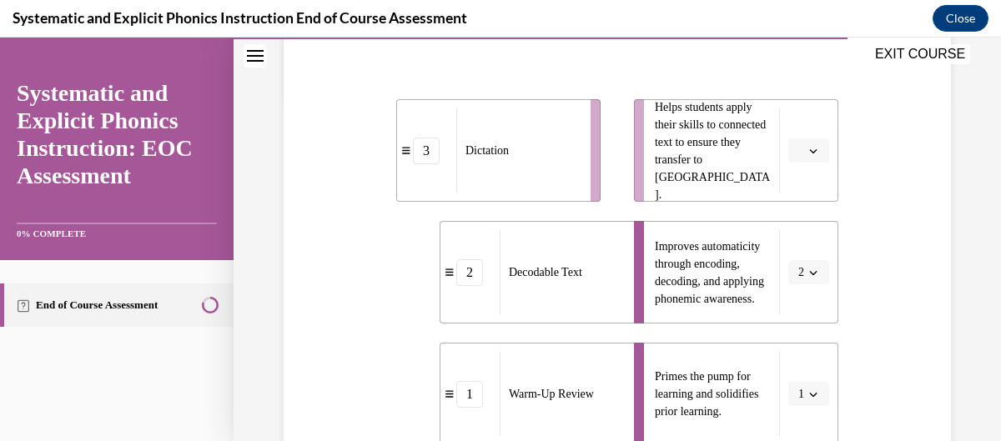
click at [799, 161] on button "button" at bounding box center [808, 150] width 41 height 25
click at [798, 284] on div "3" at bounding box center [807, 286] width 41 height 33
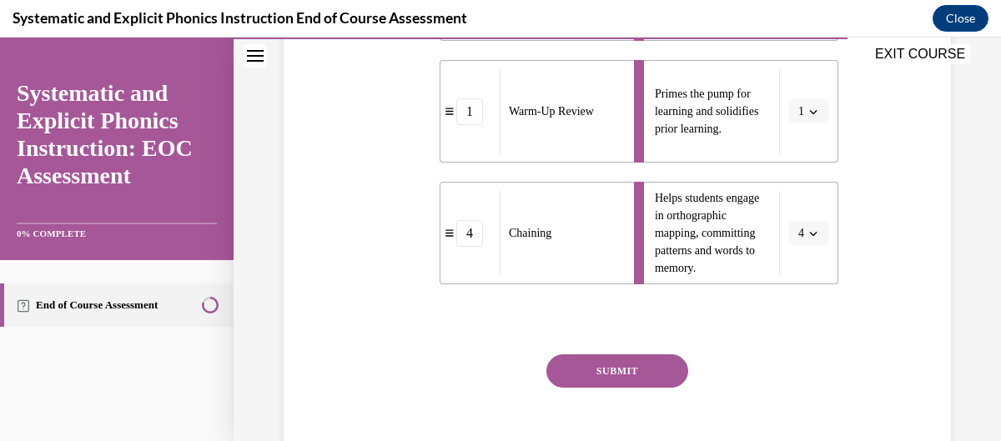
click at [643, 358] on button "SUBMIT" at bounding box center [617, 371] width 142 height 33
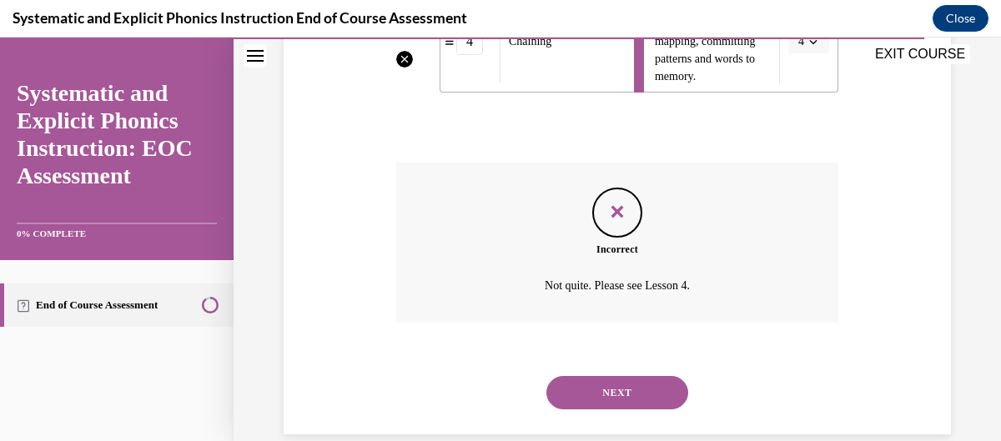
click at [609, 385] on button "NEXT" at bounding box center [617, 392] width 142 height 33
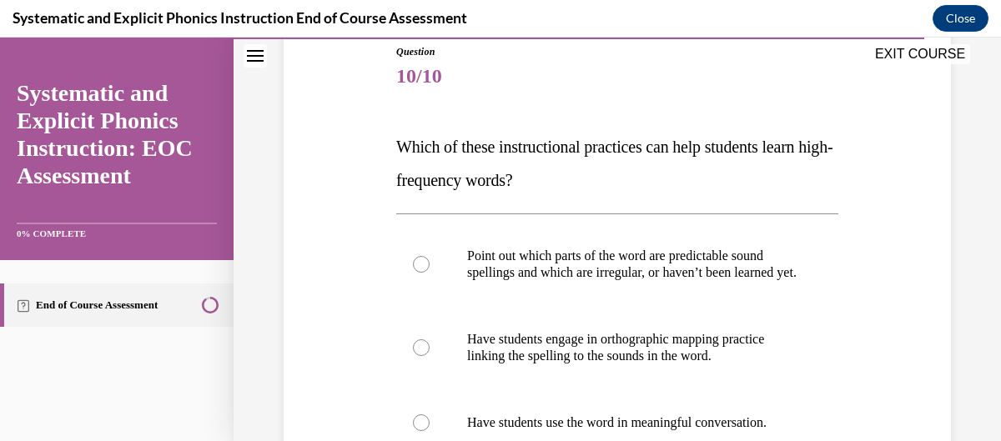
scroll to position [188, 0]
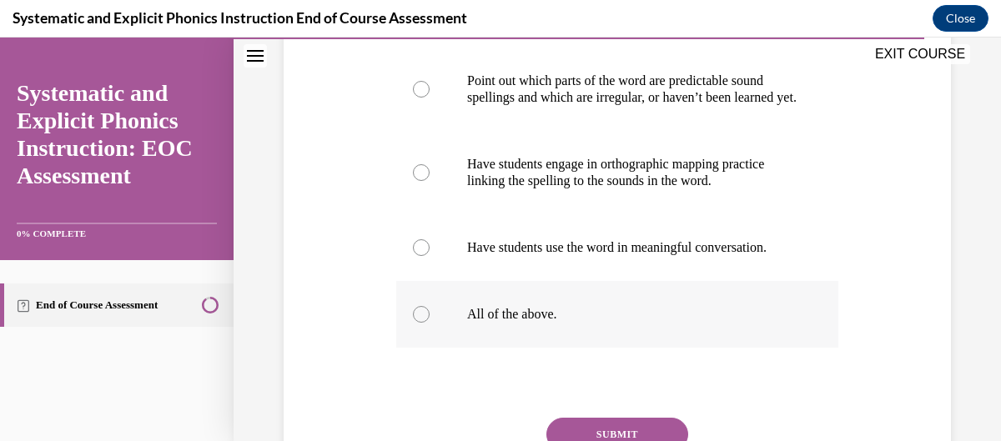
click at [641, 348] on div at bounding box center [617, 314] width 442 height 67
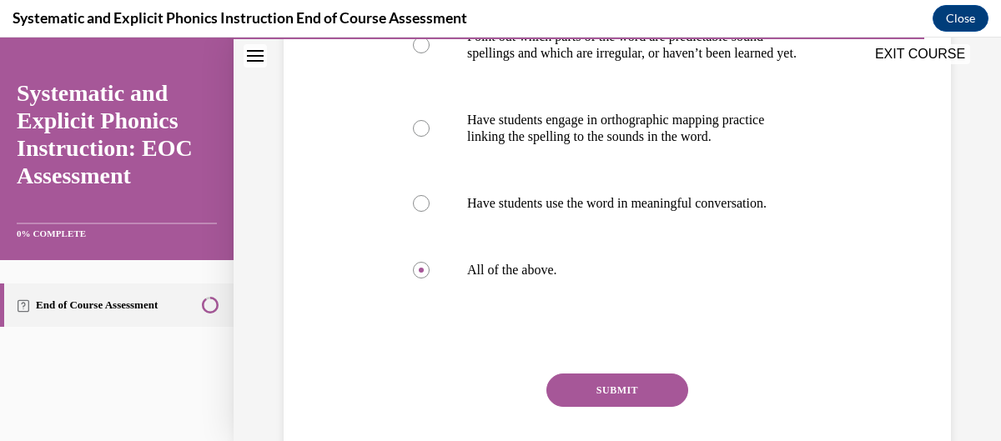
click at [621, 398] on button "SUBMIT" at bounding box center [617, 390] width 142 height 33
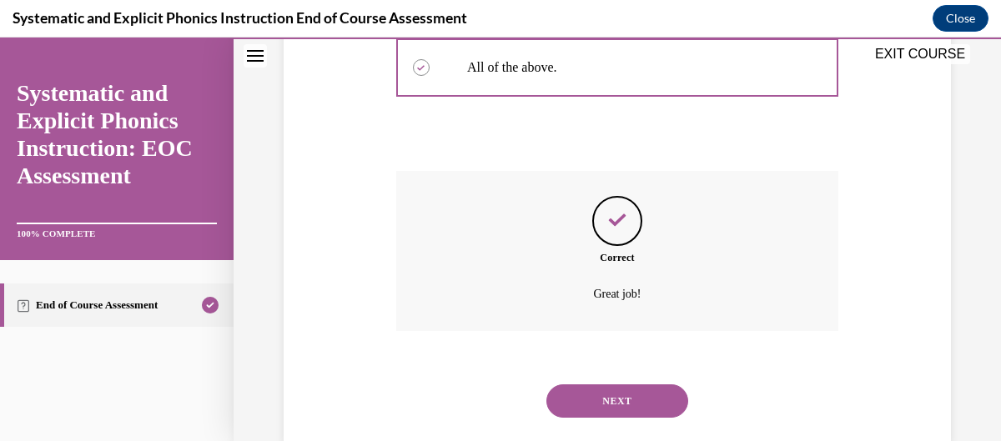
scroll to position [660, 0]
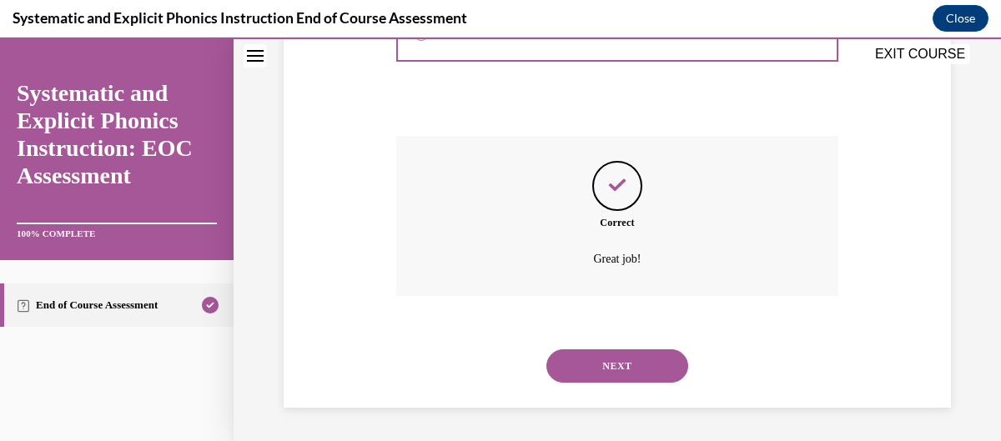
click at [645, 360] on button "NEXT" at bounding box center [617, 366] width 142 height 33
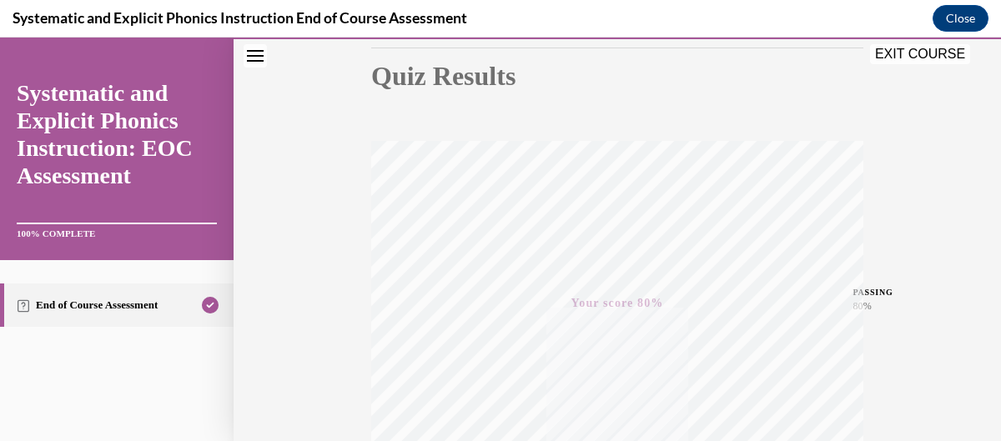
scroll to position [0, 0]
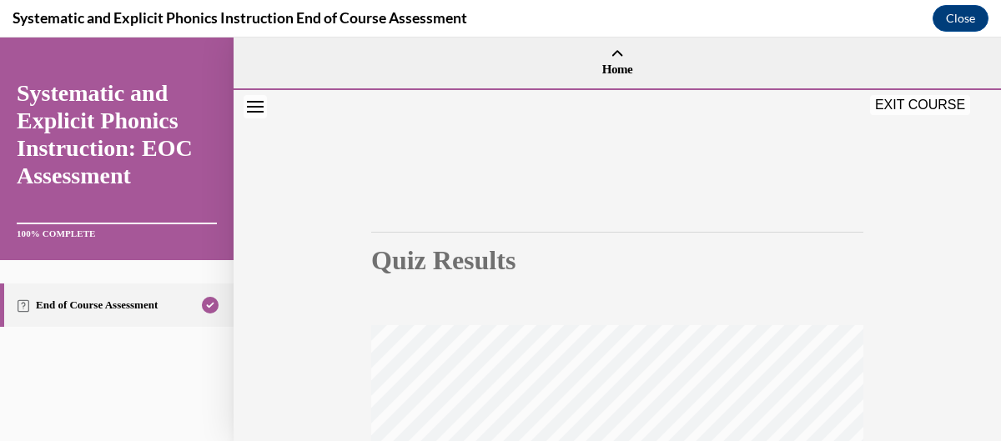
click at [941, 103] on button "EXIT COURSE" at bounding box center [920, 105] width 100 height 20
